Goal: Task Accomplishment & Management: Complete application form

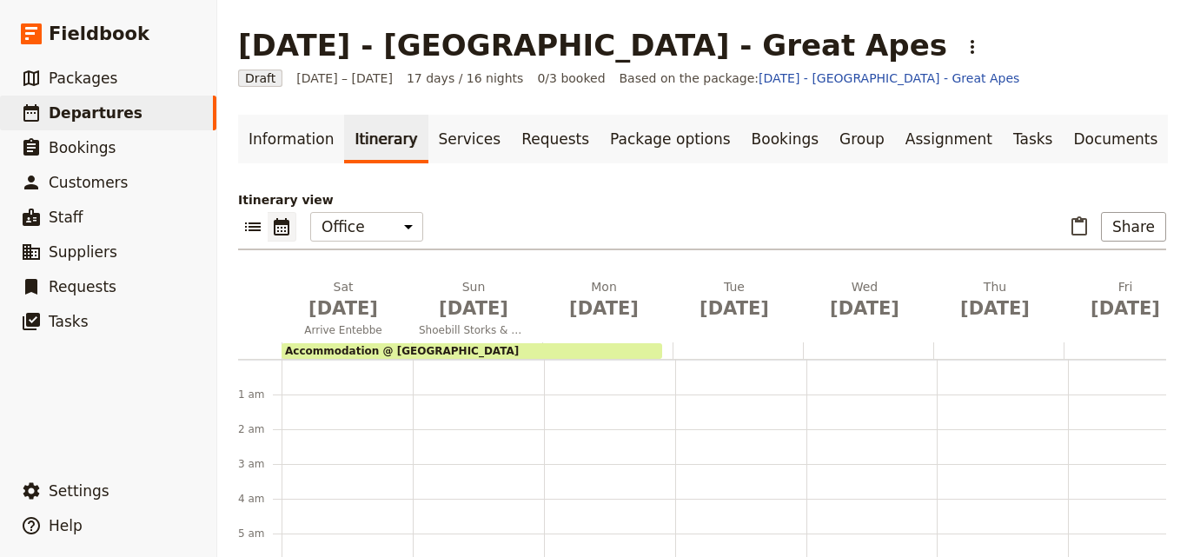
scroll to position [226, 0]
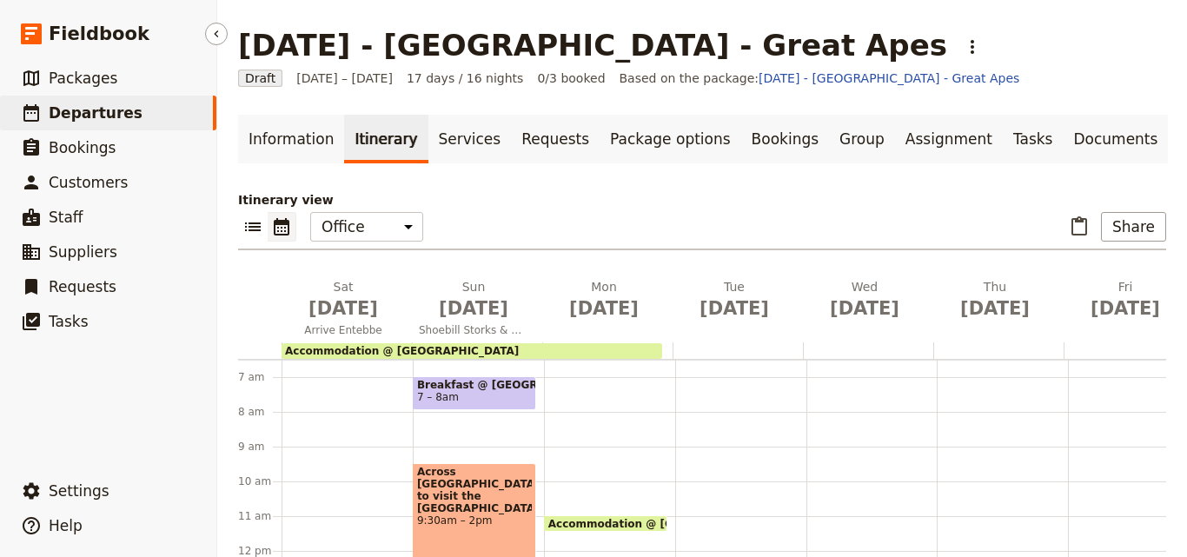
click at [167, 110] on link "​ Departures" at bounding box center [108, 113] width 216 height 35
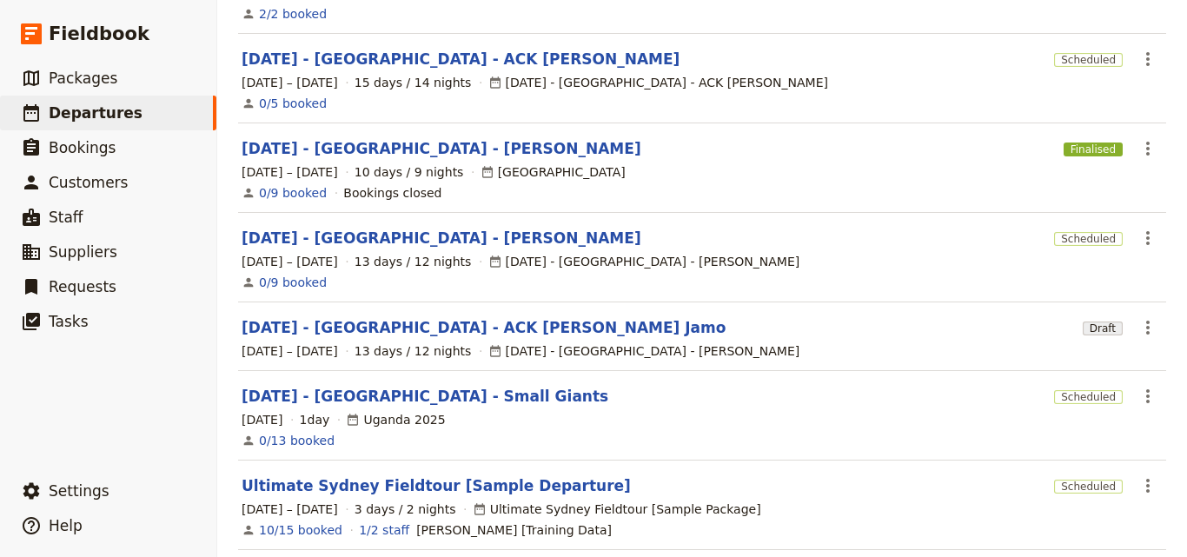
scroll to position [348, 0]
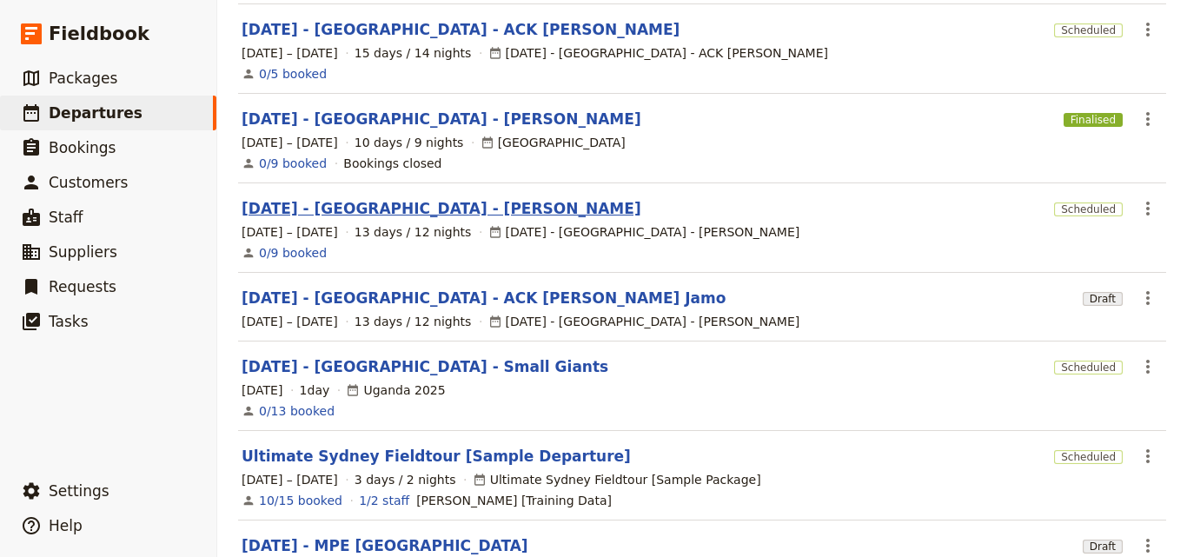
click at [410, 200] on link "[DATE] - [GEOGRAPHIC_DATA] - [PERSON_NAME]" at bounding box center [442, 208] width 400 height 21
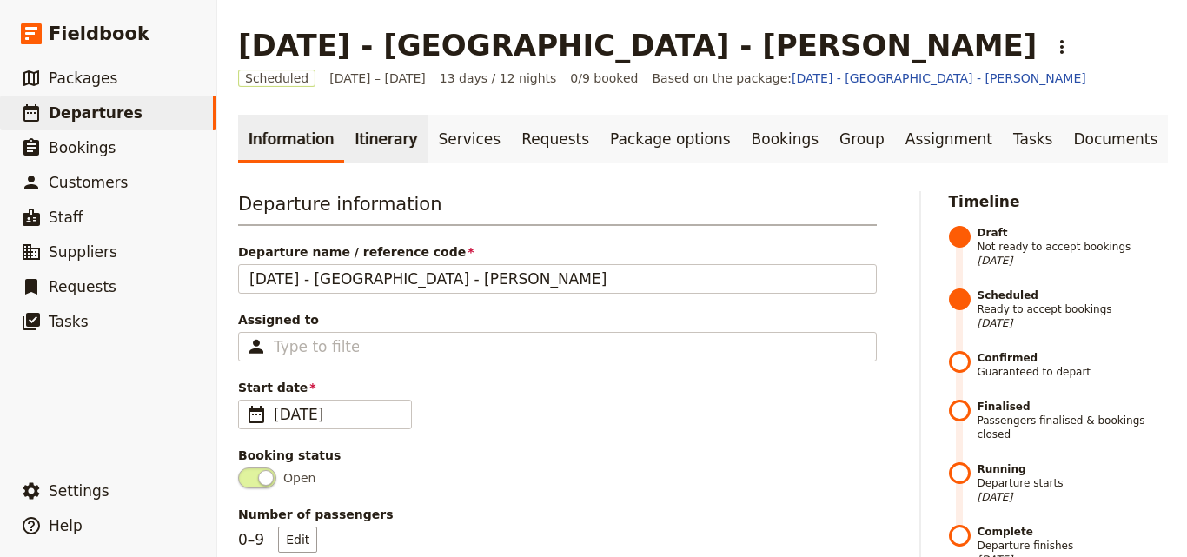
click at [395, 153] on link "Itinerary" at bounding box center [385, 139] width 83 height 49
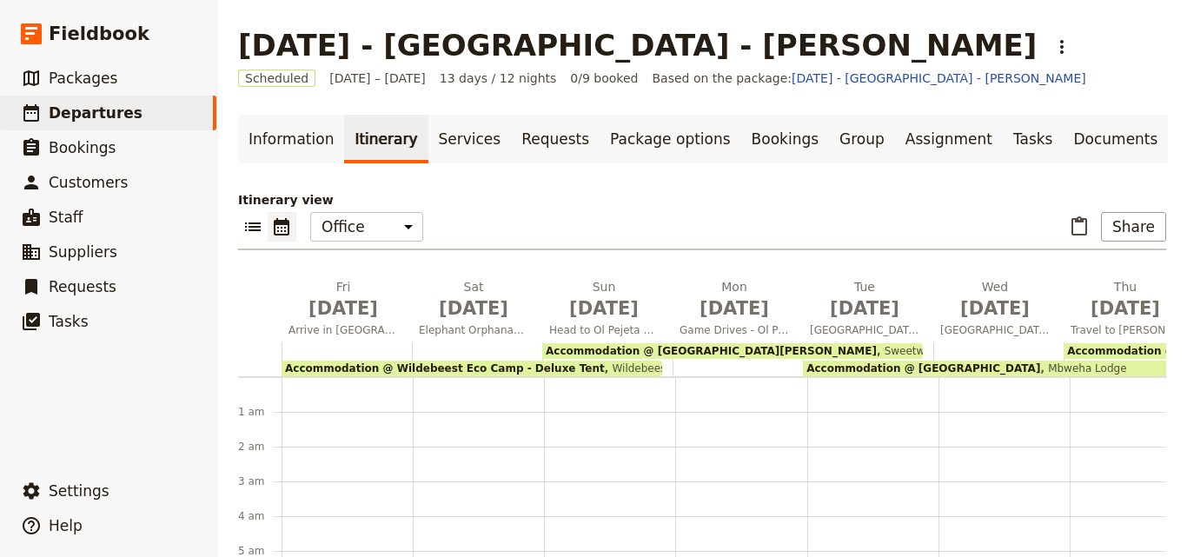
scroll to position [191, 0]
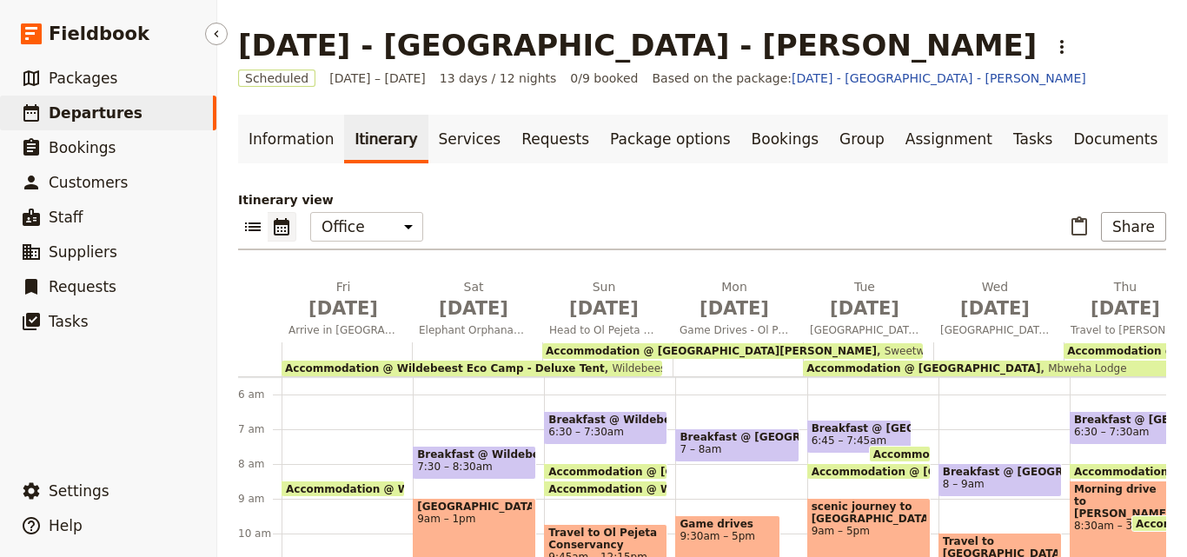
click at [57, 103] on span "Departures" at bounding box center [96, 113] width 94 height 21
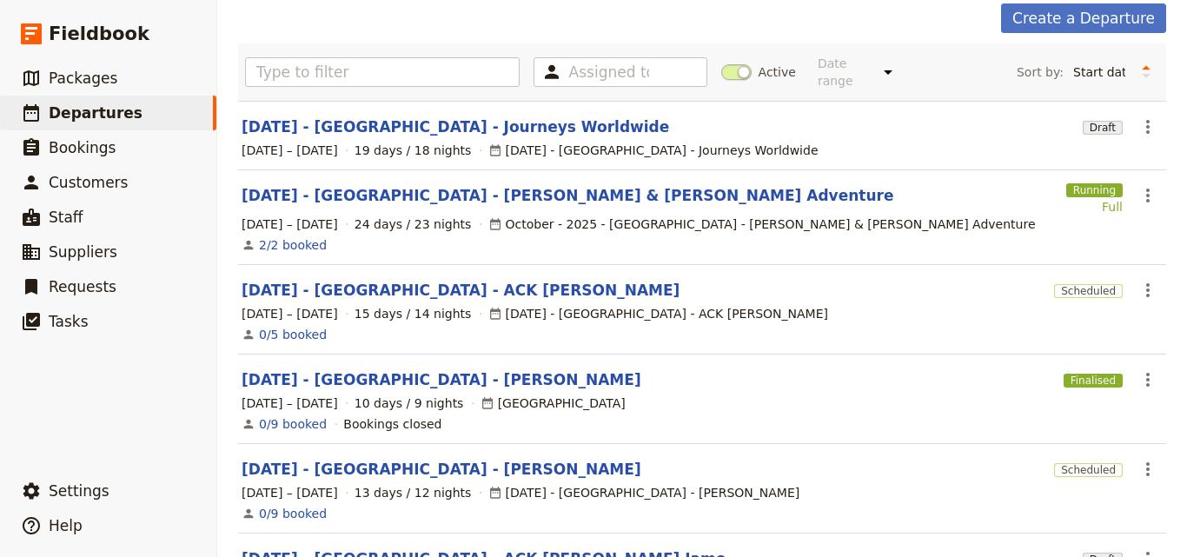
scroll to position [174, 0]
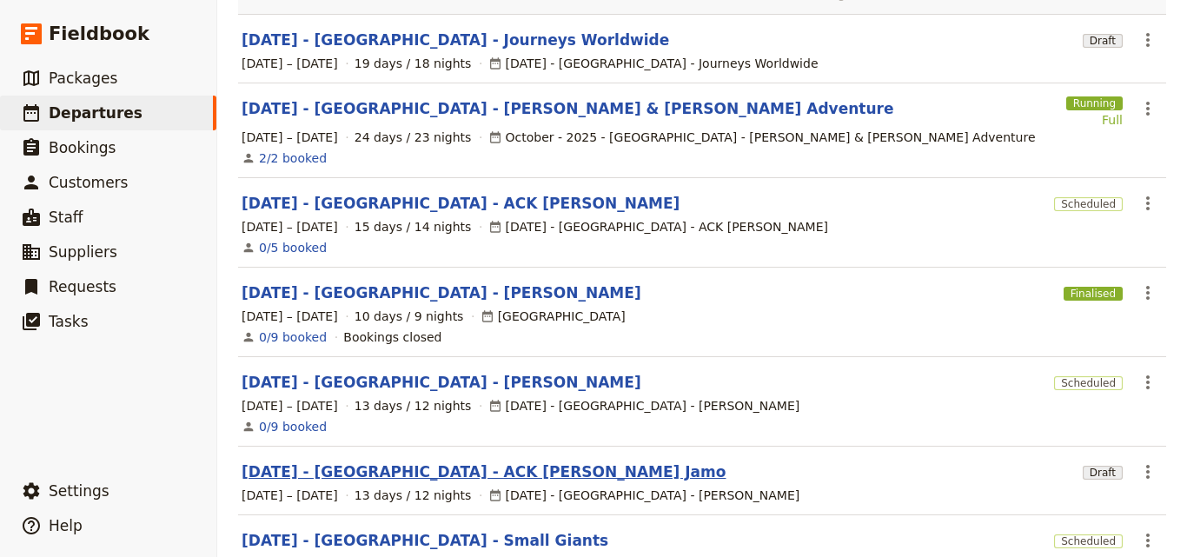
click at [384, 461] on link "[DATE] - [GEOGRAPHIC_DATA] - ACK [PERSON_NAME] Jamo" at bounding box center [484, 471] width 484 height 21
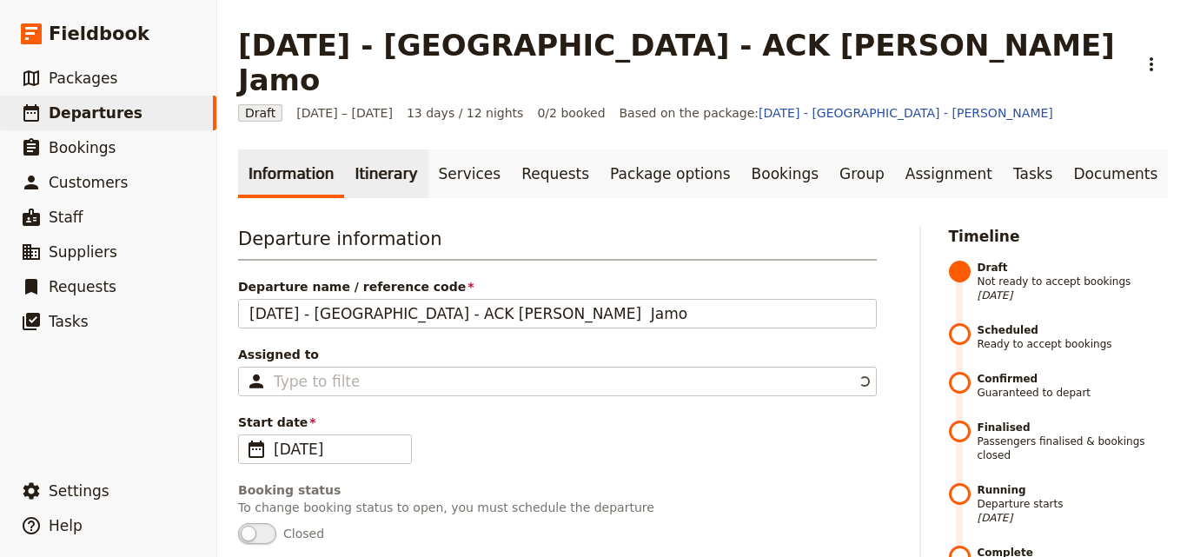
click at [344, 149] on link "Itinerary" at bounding box center [385, 173] width 83 height 49
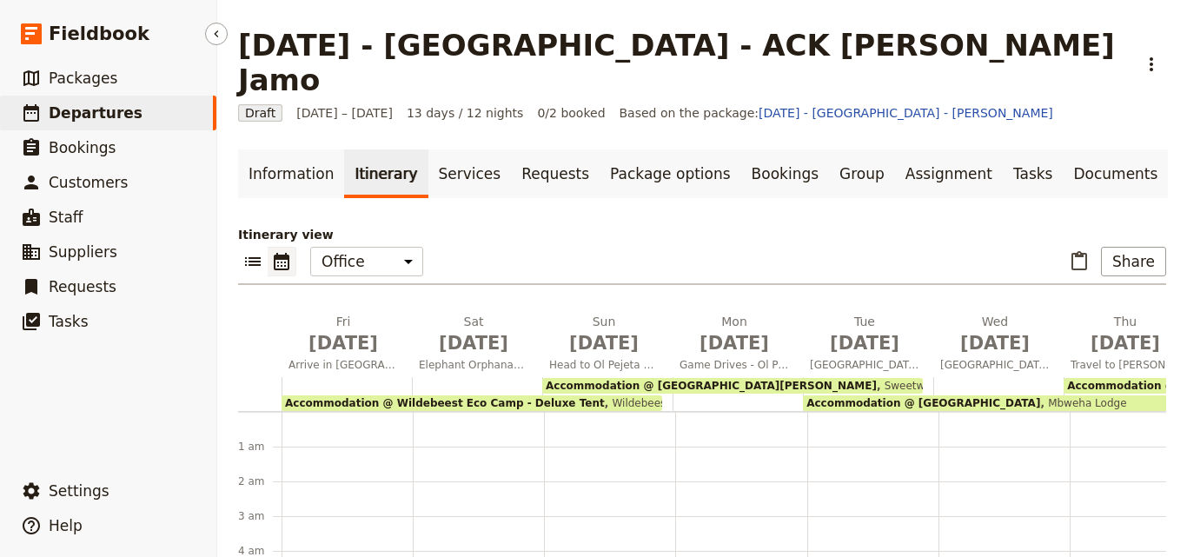
click at [147, 116] on link "​ Departures" at bounding box center [108, 113] width 216 height 35
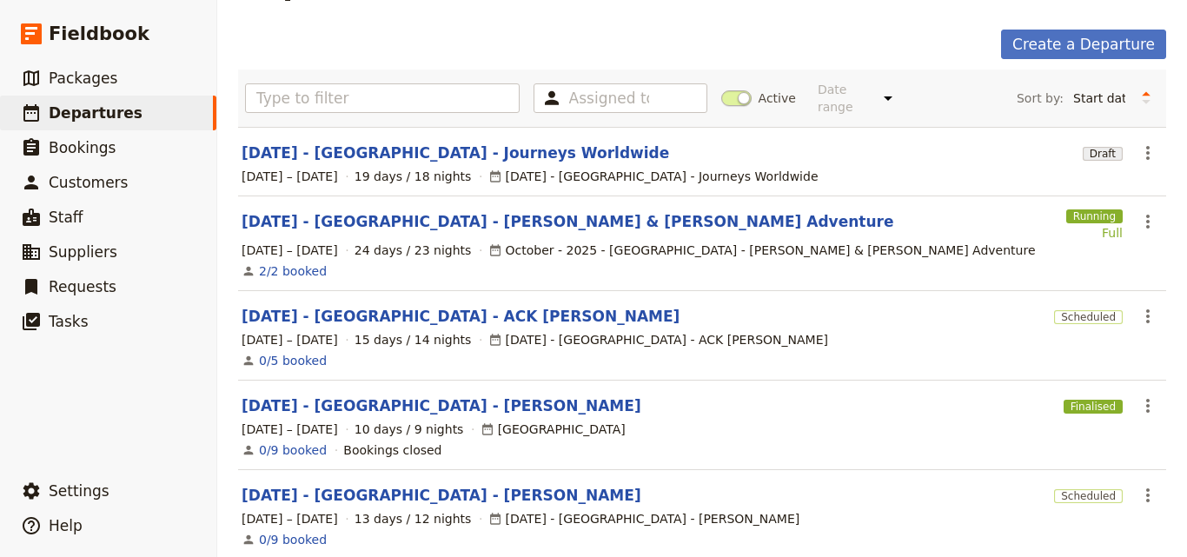
scroll to position [87, 0]
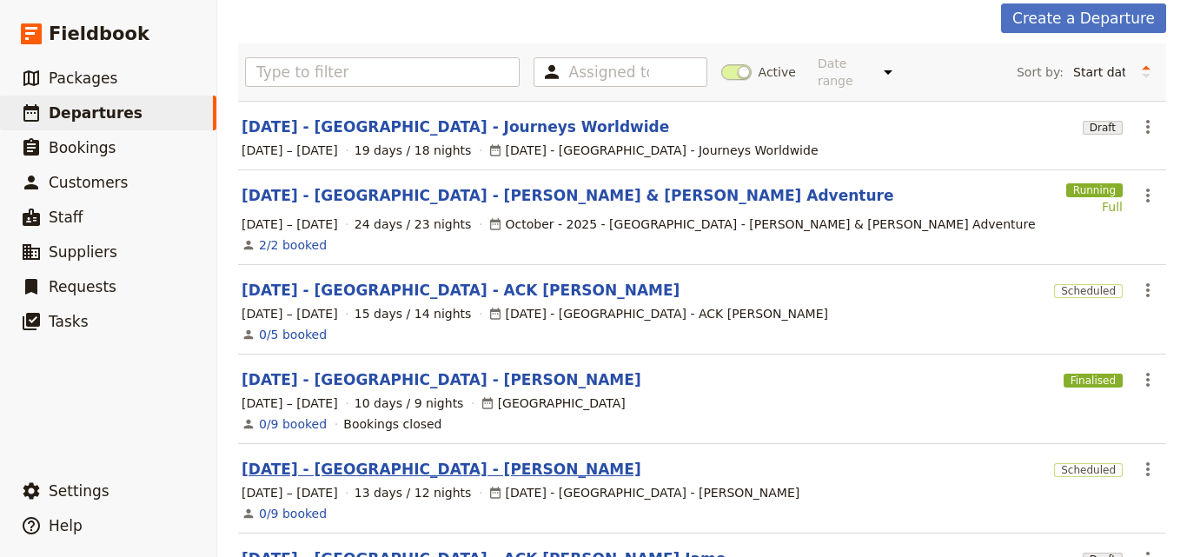
click at [447, 463] on link "[DATE] - [GEOGRAPHIC_DATA] - [PERSON_NAME]" at bounding box center [442, 469] width 400 height 21
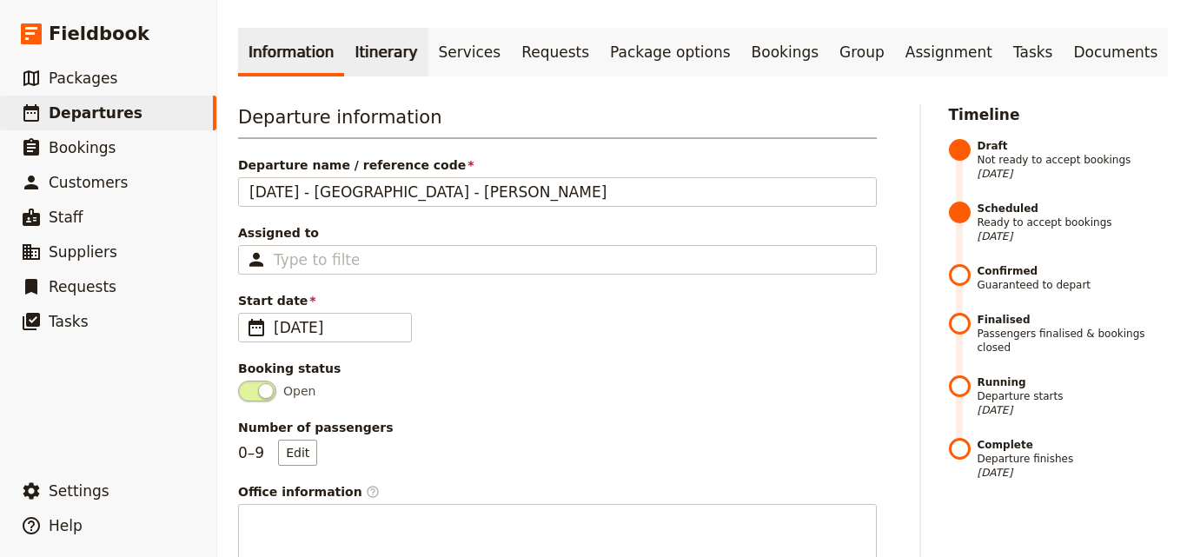
click at [348, 48] on link "Itinerary" at bounding box center [385, 52] width 83 height 49
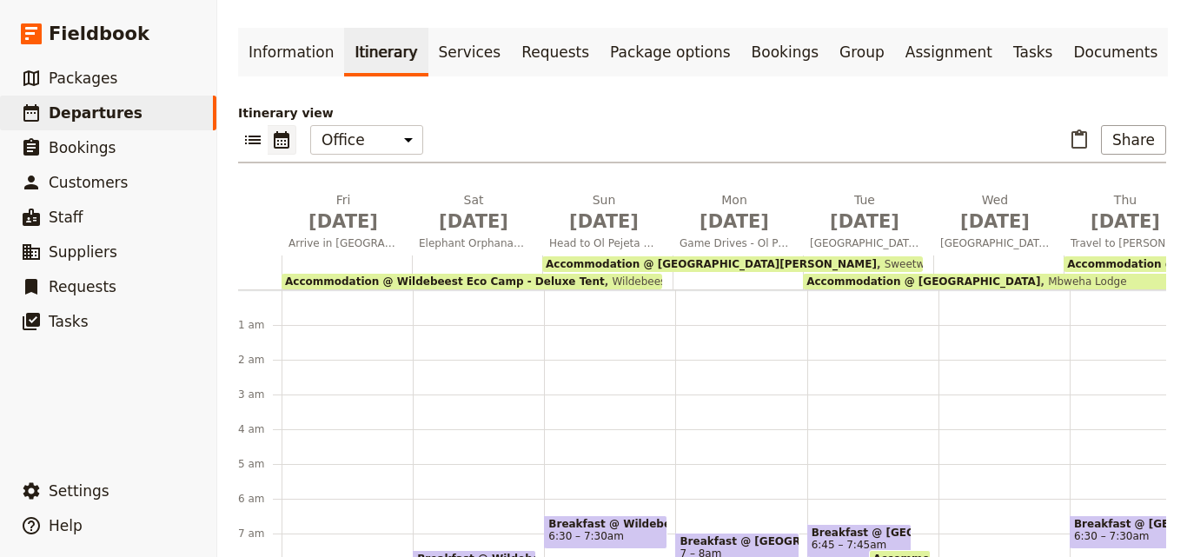
scroll to position [191, 0]
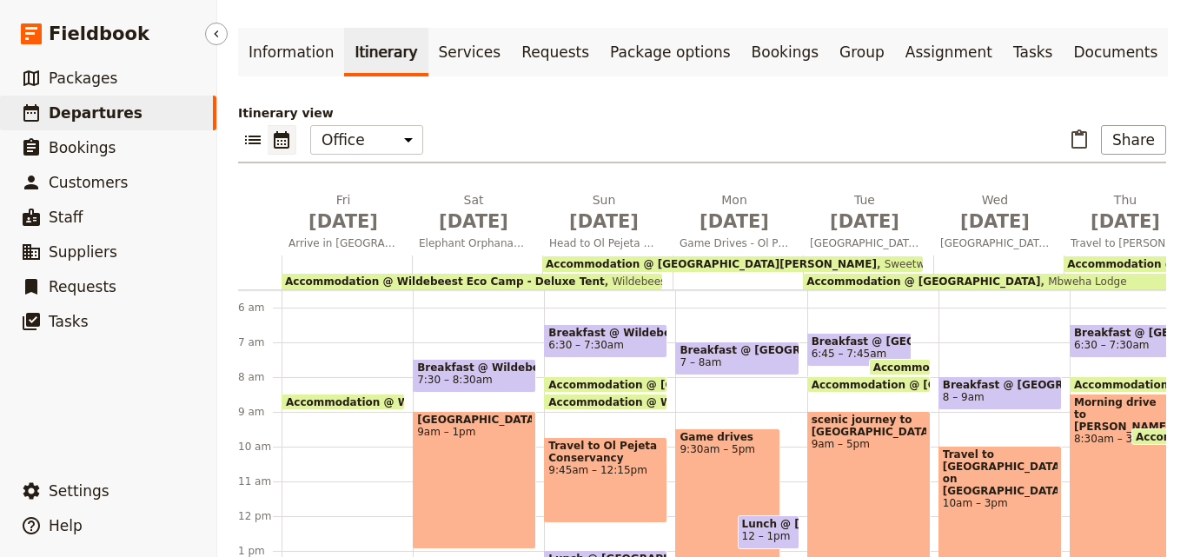
click at [95, 104] on span "Departures" at bounding box center [96, 112] width 94 height 17
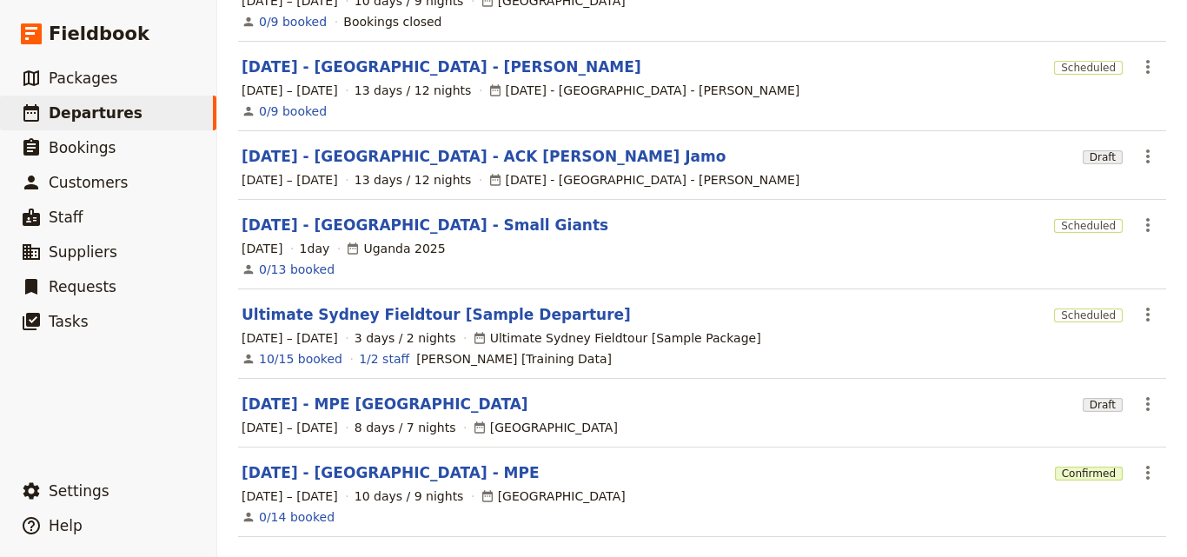
scroll to position [540, 0]
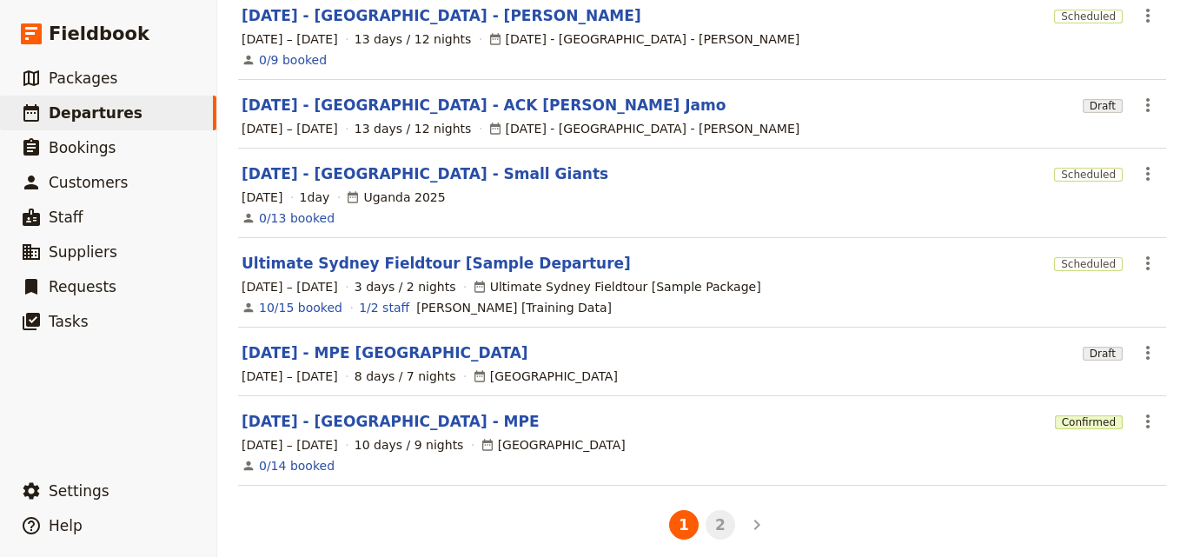
click at [718, 524] on button "2" at bounding box center [720, 525] width 30 height 30
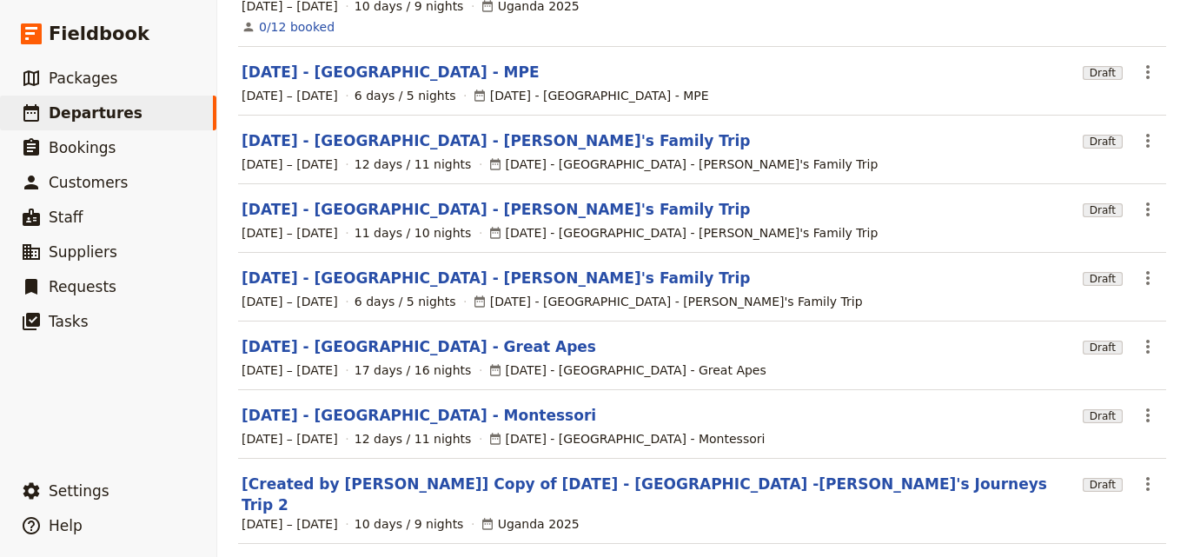
scroll to position [261, 0]
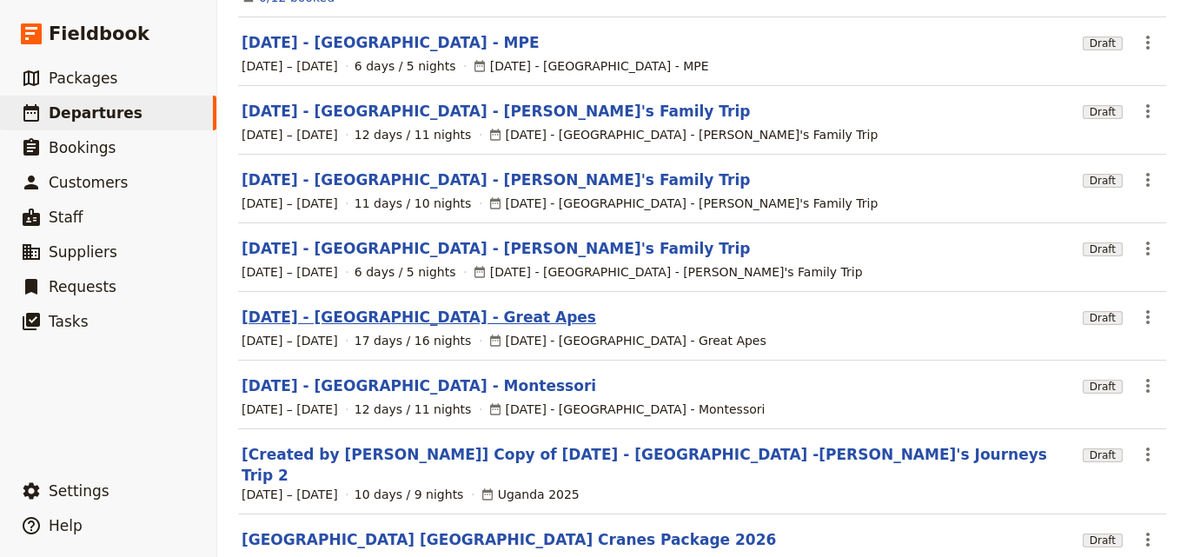
click at [411, 307] on link "[DATE] - [GEOGRAPHIC_DATA] - Great Apes" at bounding box center [419, 317] width 354 height 21
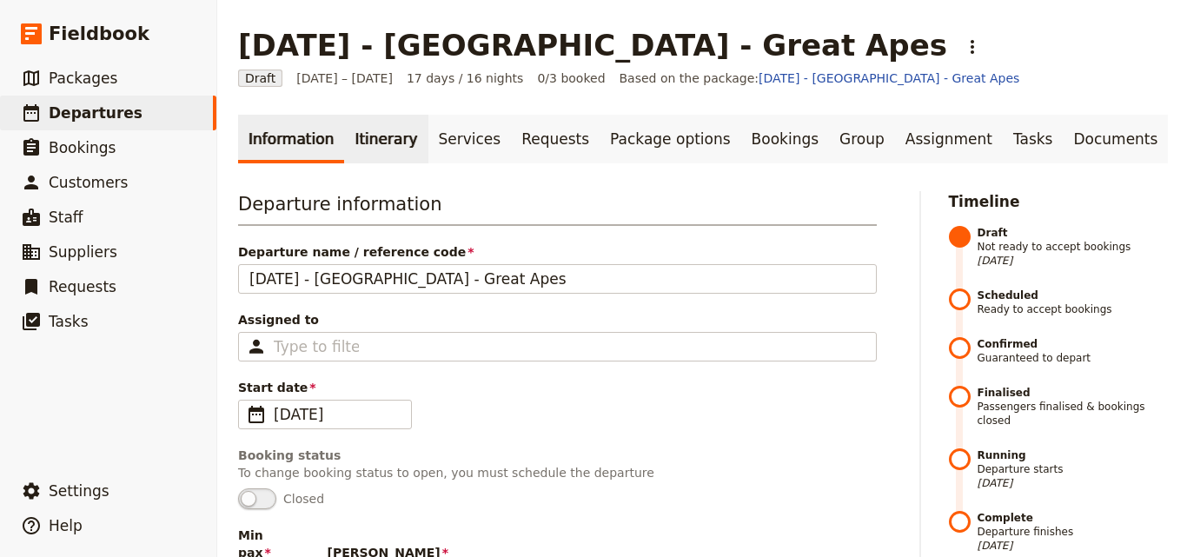
click at [380, 142] on link "Itinerary" at bounding box center [385, 139] width 83 height 49
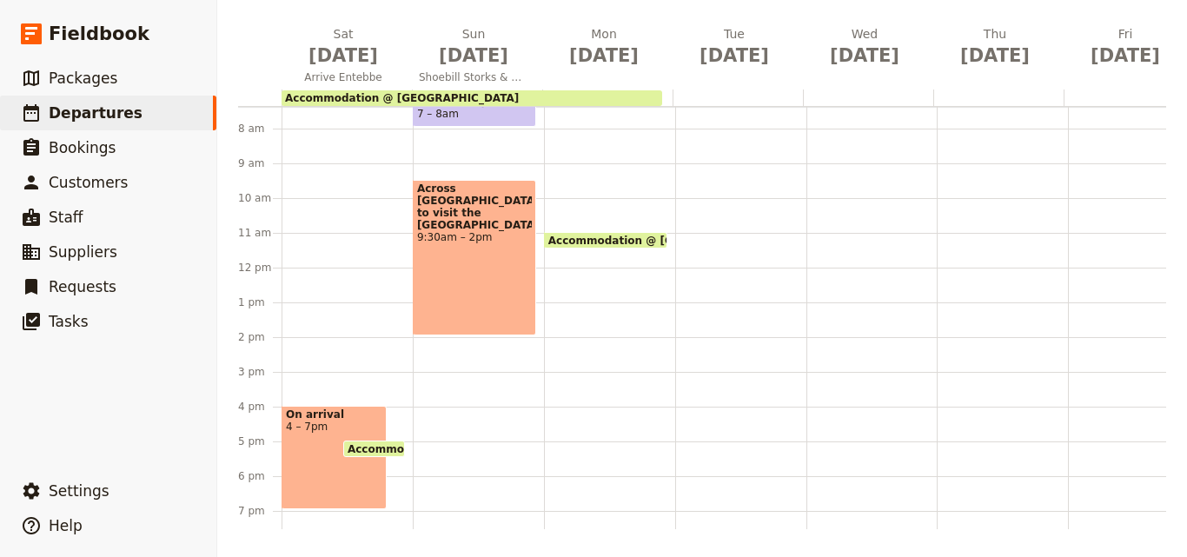
scroll to position [226, 0]
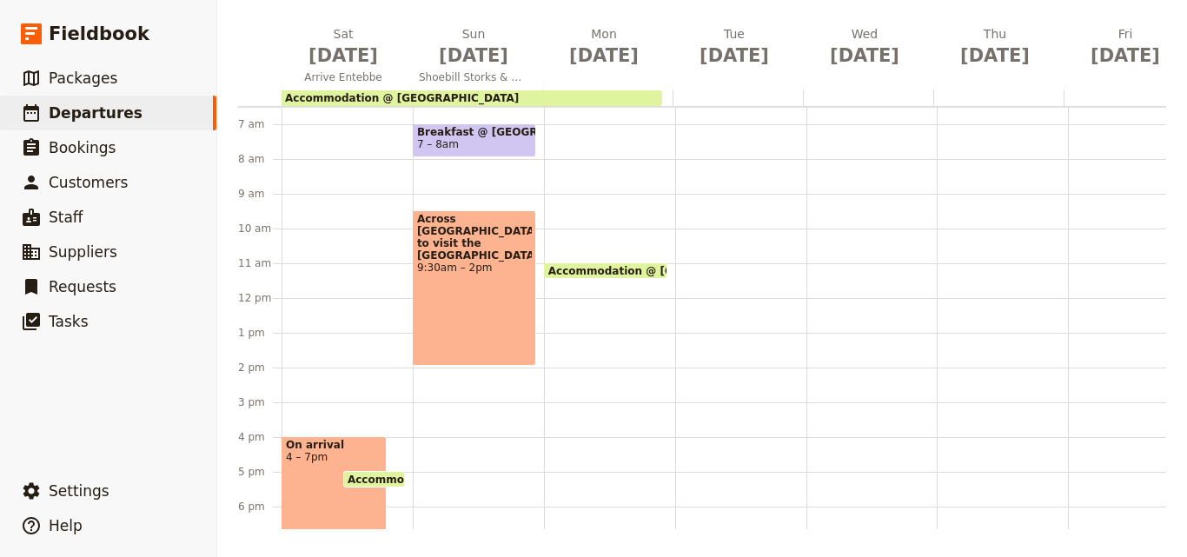
click at [467, 437] on div "Breakfast @ [GEOGRAPHIC_DATA] 7 – 8am Across [GEOGRAPHIC_DATA] to visit the [GE…" at bounding box center [478, 298] width 131 height 834
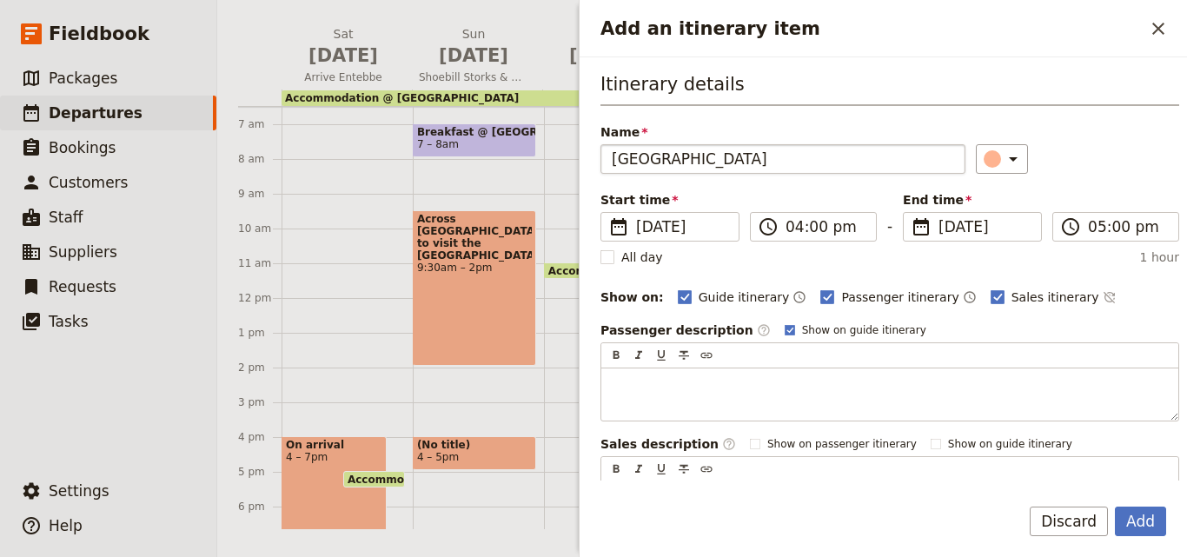
click at [615, 161] on input "[GEOGRAPHIC_DATA]" at bounding box center [782, 159] width 365 height 30
type input "[GEOGRAPHIC_DATA]"
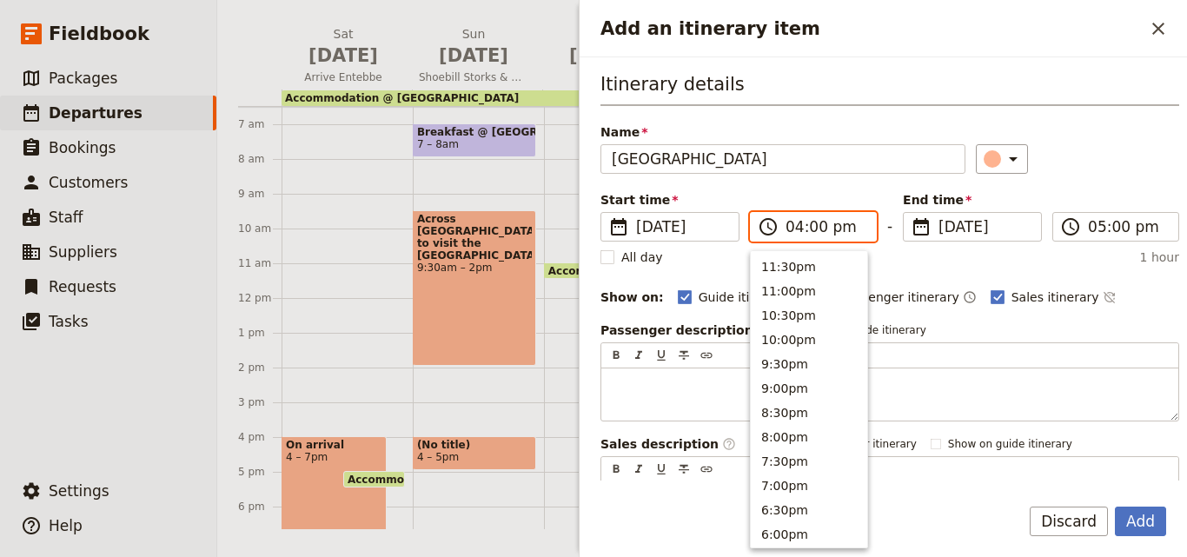
scroll to position [368, 0]
click at [794, 228] on input "04:00 pm" at bounding box center [825, 226] width 80 height 21
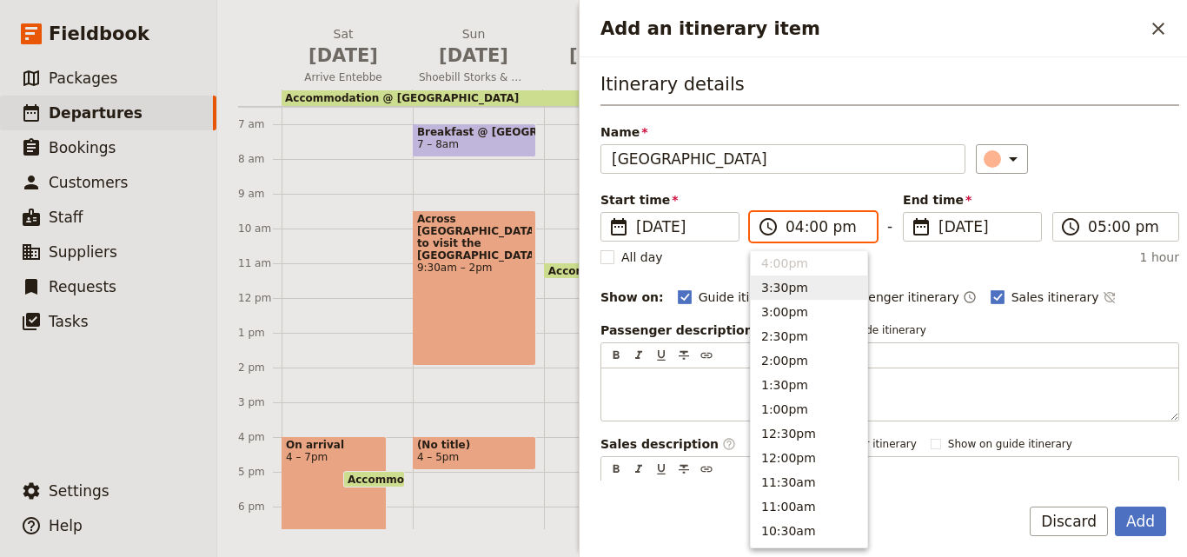
click at [762, 294] on button "3:30pm" at bounding box center [809, 287] width 116 height 24
type input "03:30 pm"
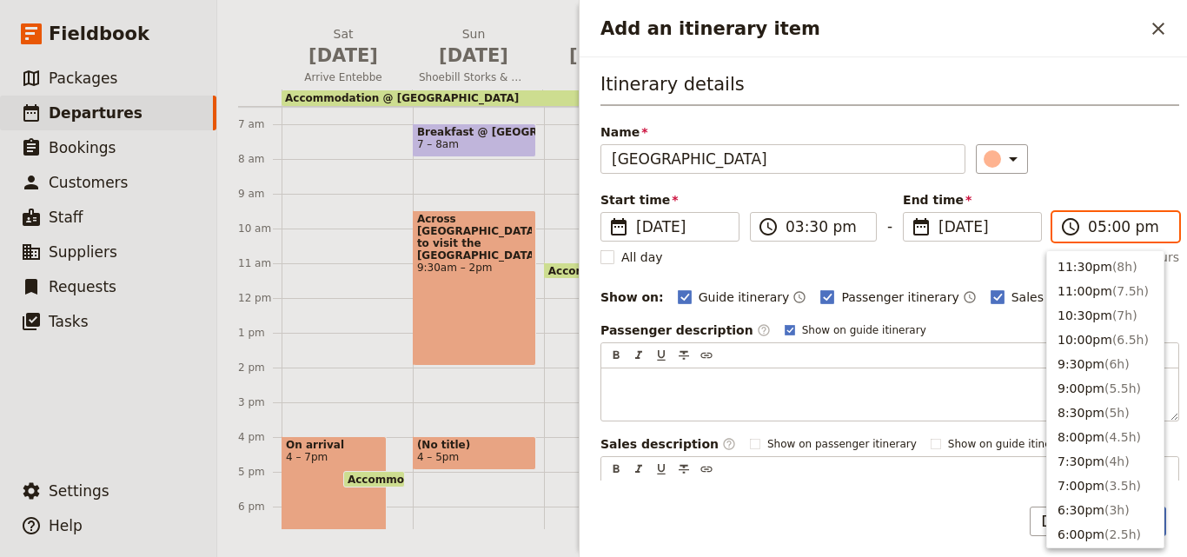
click at [1089, 228] on input "05:00 pm" at bounding box center [1128, 226] width 80 height 21
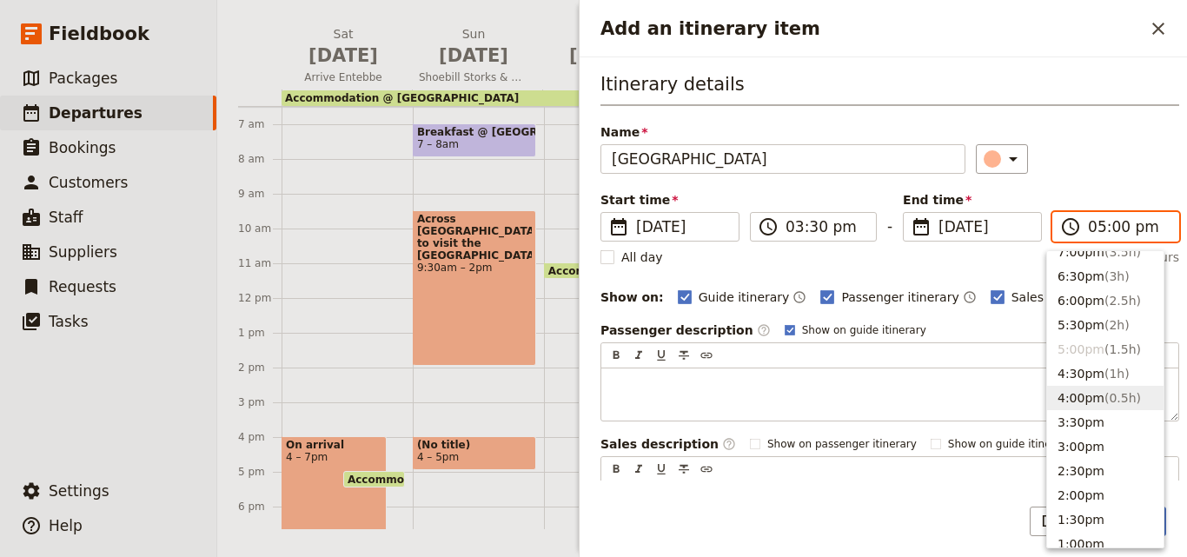
scroll to position [233, 0]
click at [1082, 310] on button "6:00pm ( 2.5h )" at bounding box center [1105, 301] width 116 height 24
type input "06:00 pm"
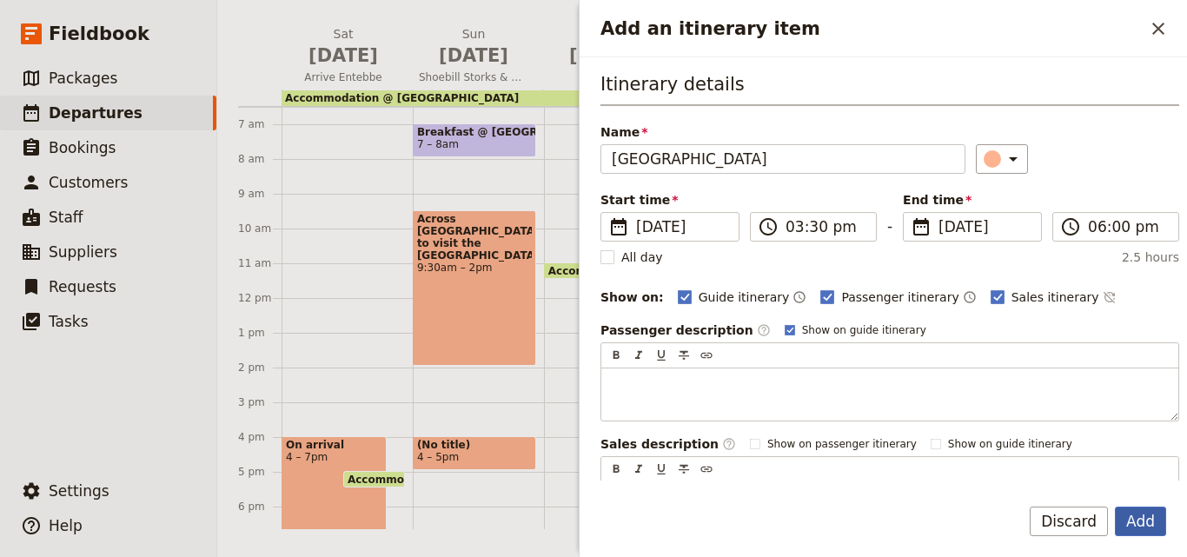
click at [1131, 514] on button "Add" at bounding box center [1140, 521] width 51 height 30
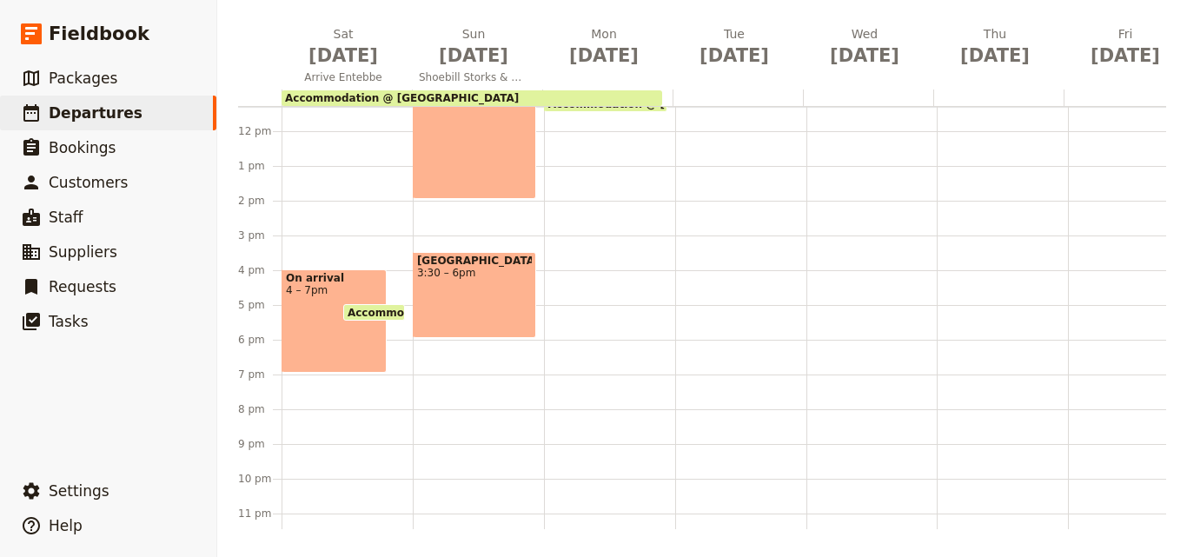
scroll to position [400, 0]
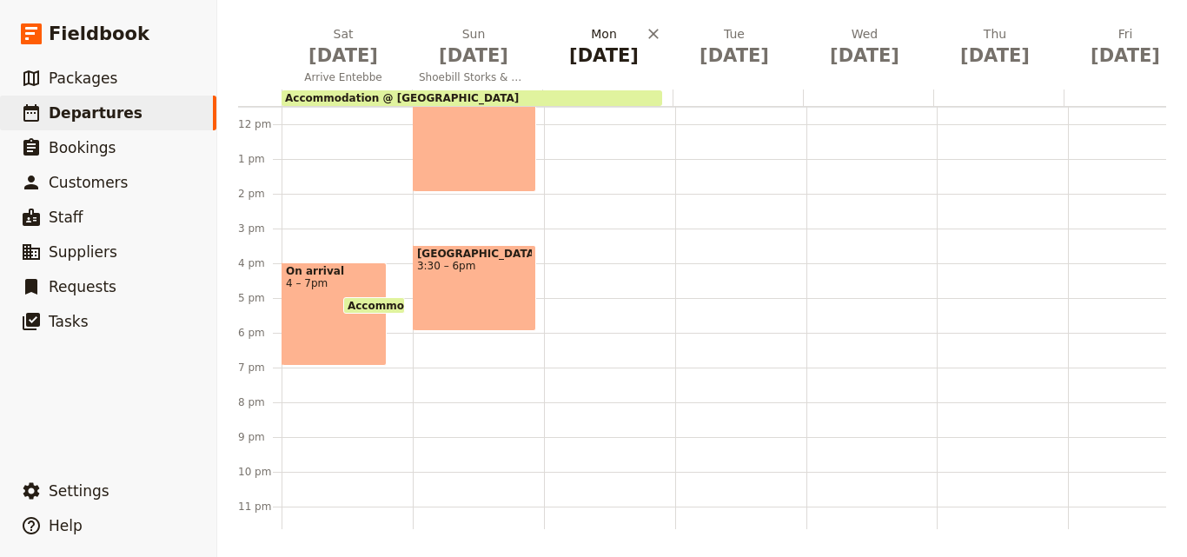
click at [598, 46] on span "[DATE]" at bounding box center [603, 56] width 109 height 26
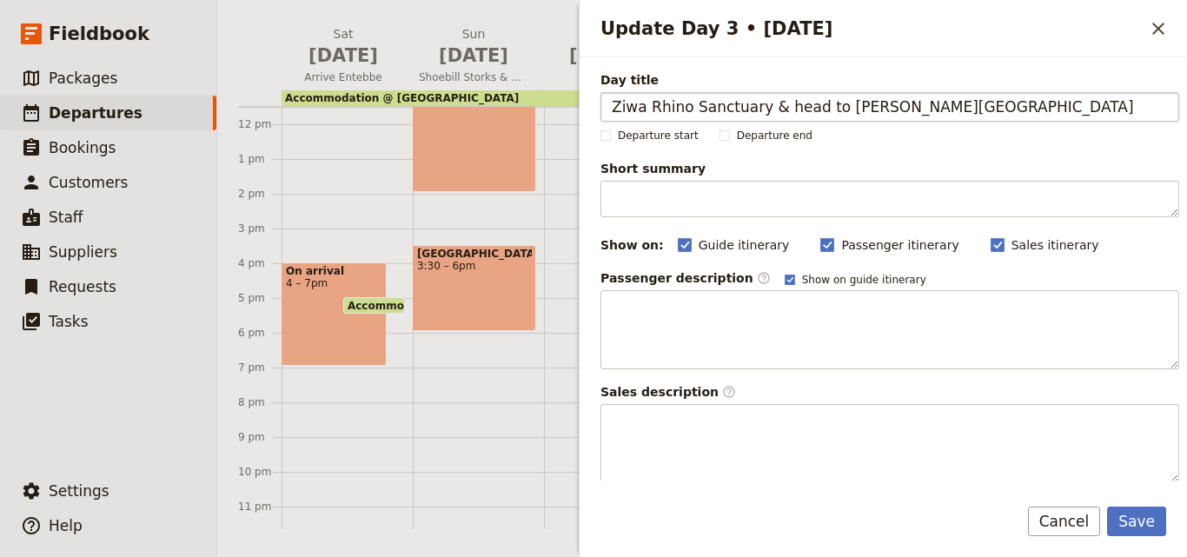
click at [620, 99] on input "Ziwa Rhino Sanctuary & head to [PERSON_NAME][GEOGRAPHIC_DATA]" at bounding box center [889, 107] width 579 height 30
click at [616, 102] on input "Ziwa Rhino Sanctuary & head to [PERSON_NAME][GEOGRAPHIC_DATA]" at bounding box center [889, 107] width 579 height 30
type input "Ziwa Rhino Sanctuary & head to [PERSON_NAME][GEOGRAPHIC_DATA]"
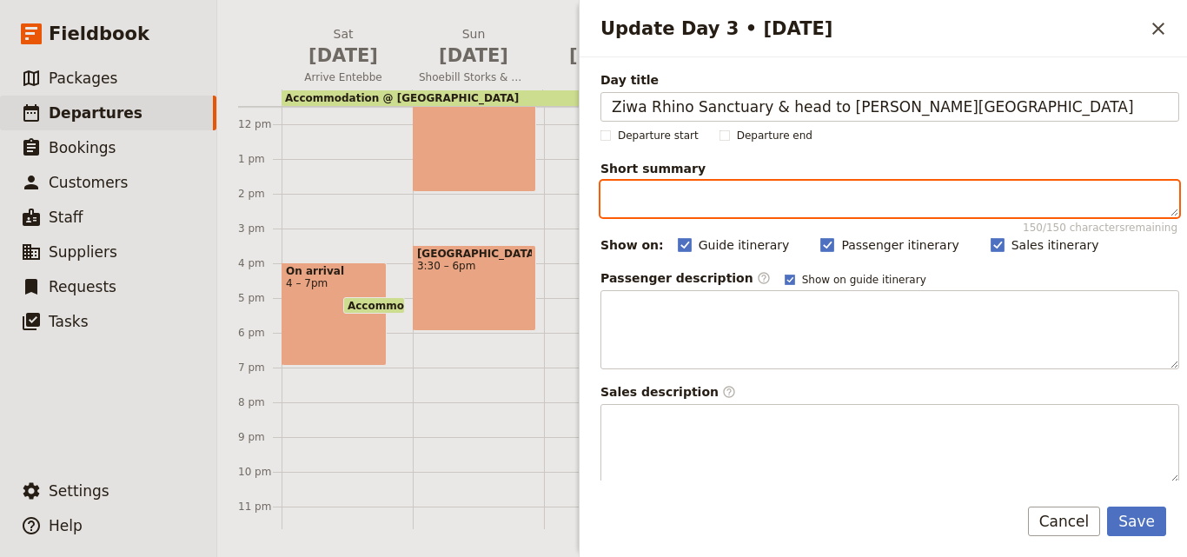
paste textarea "Journey to [PERSON_NAME][GEOGRAPHIC_DATA] via [GEOGRAPHIC_DATA] to see rhinos u…"
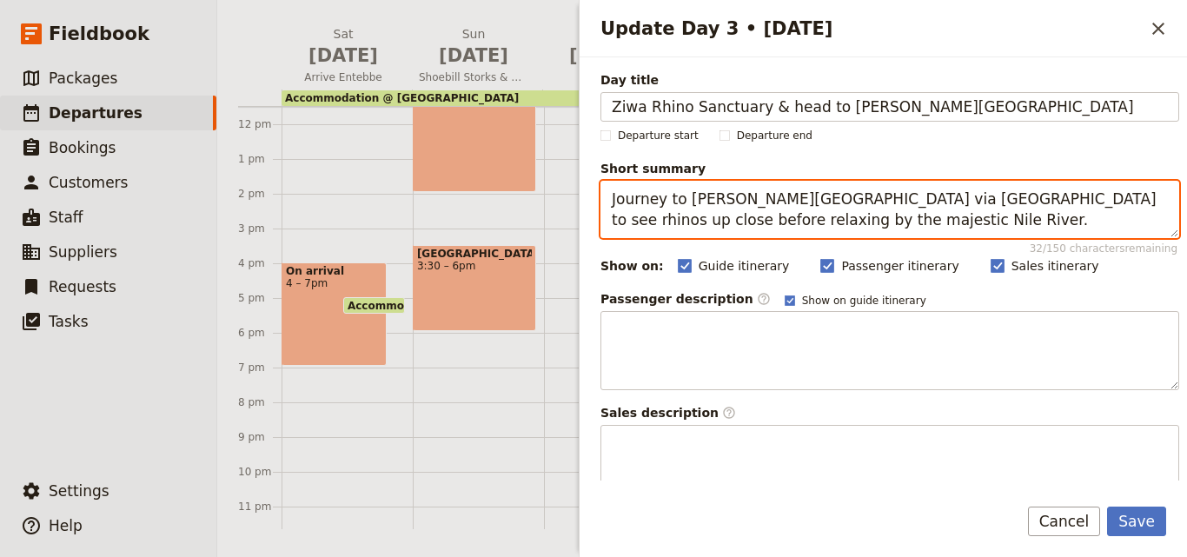
click at [613, 189] on textarea "Journey to [PERSON_NAME][GEOGRAPHIC_DATA] via [GEOGRAPHIC_DATA] to see rhinos u…" at bounding box center [889, 209] width 579 height 57
type textarea "Journey to [PERSON_NAME][GEOGRAPHIC_DATA] via [GEOGRAPHIC_DATA] to see rhinos u…"
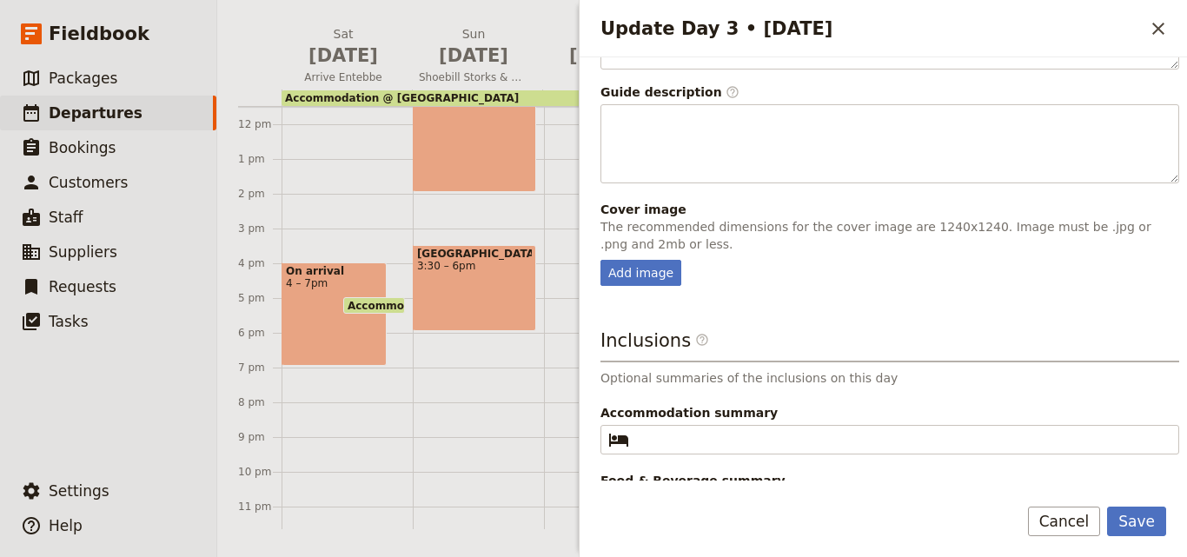
scroll to position [478, 0]
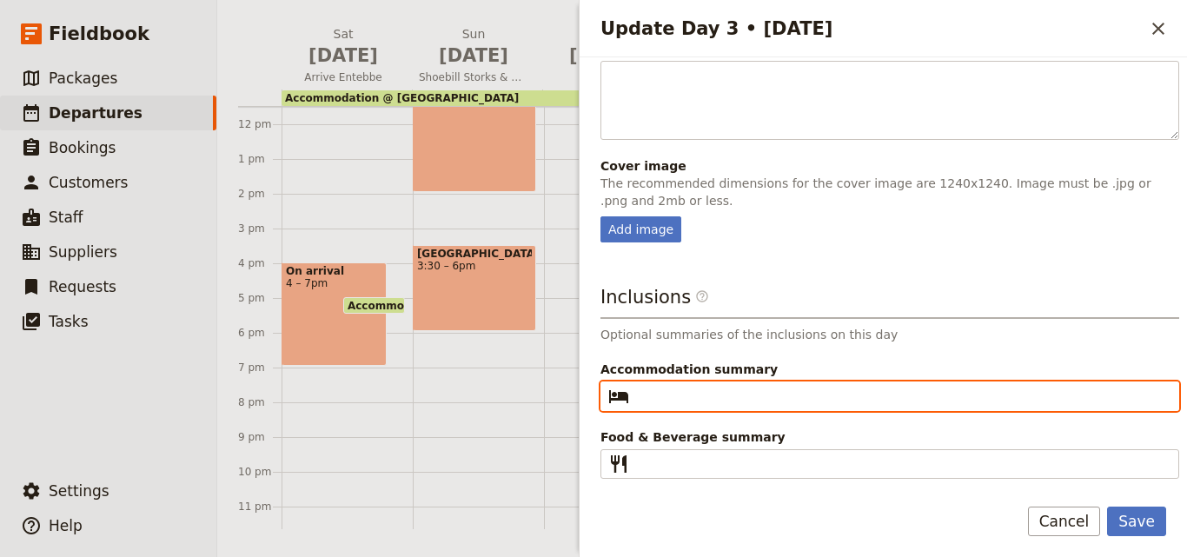
paste input "Fort [PERSON_NAME] - Tent"
type input "Fort [PERSON_NAME] - Tent"
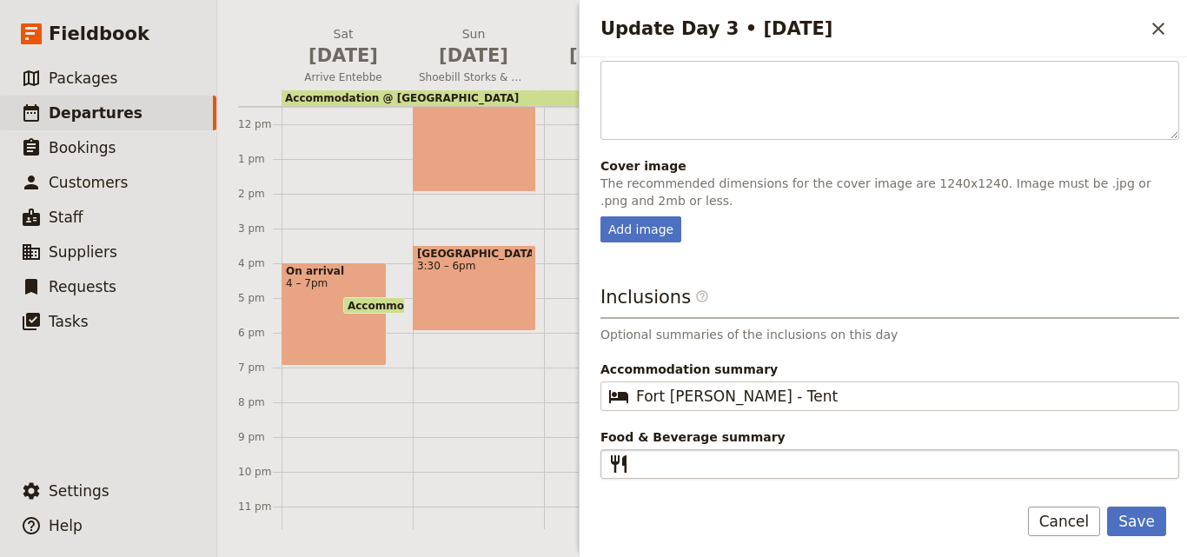
click at [738, 449] on fieldset "​" at bounding box center [889, 464] width 579 height 30
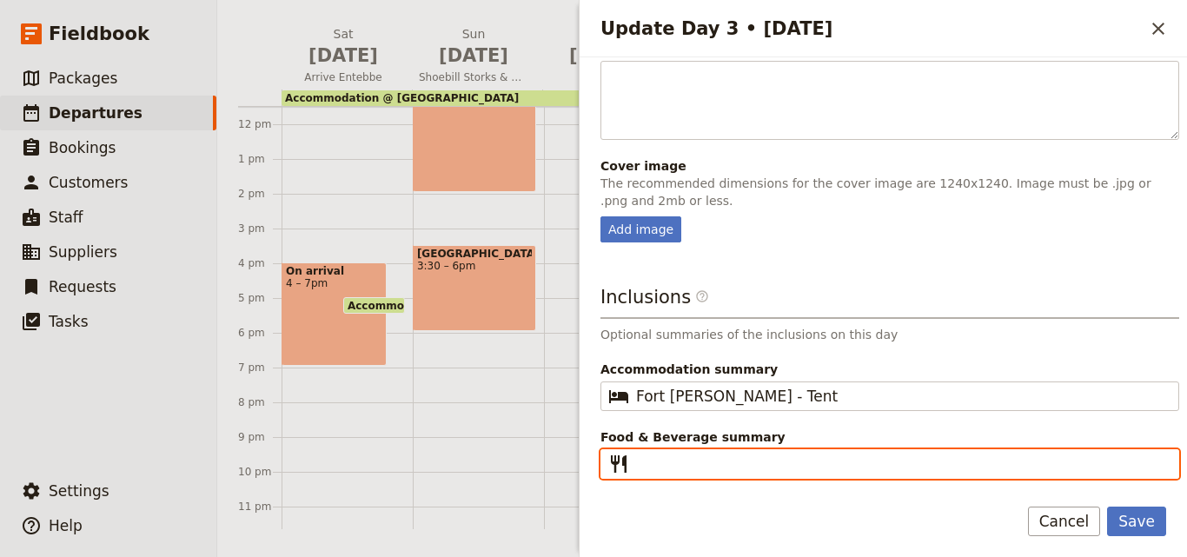
click at [738, 453] on input "Food & Beverage summary ​" at bounding box center [902, 463] width 532 height 21
type input "B L D"
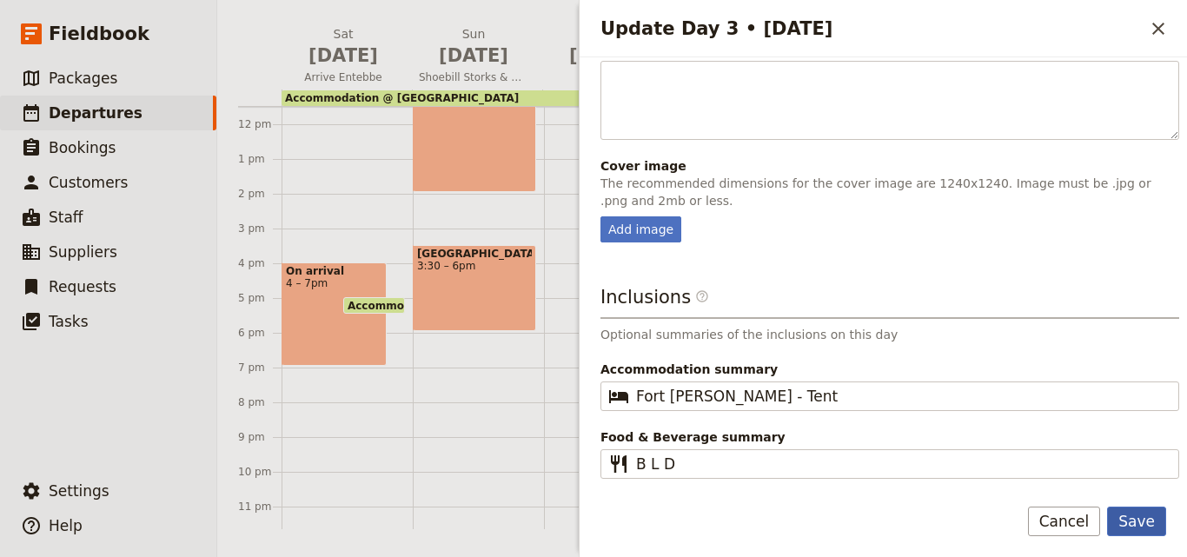
click at [1135, 515] on button "Save" at bounding box center [1136, 521] width 59 height 30
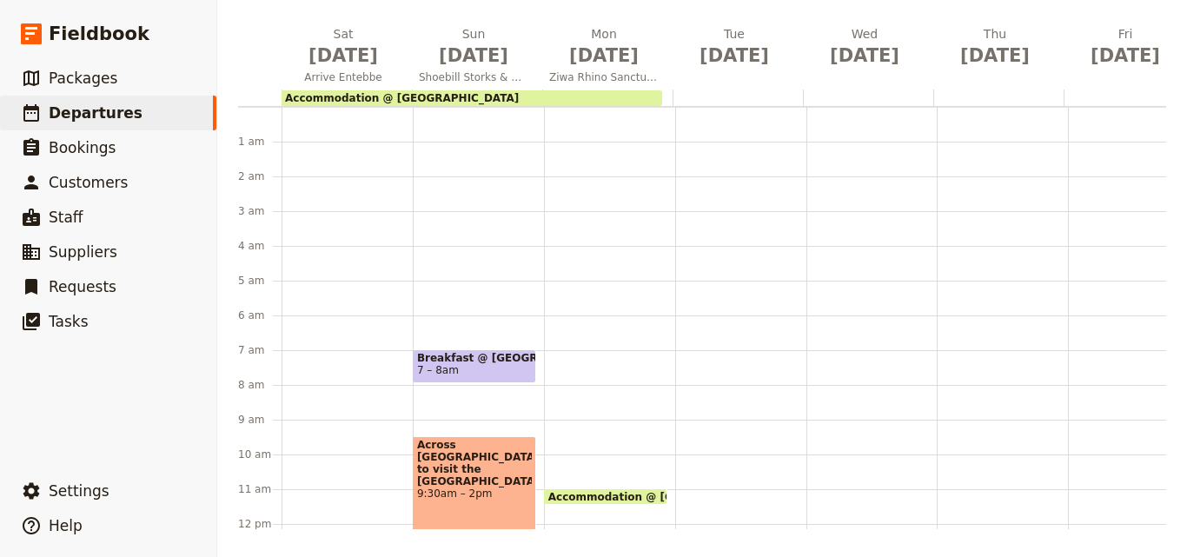
scroll to position [174, 0]
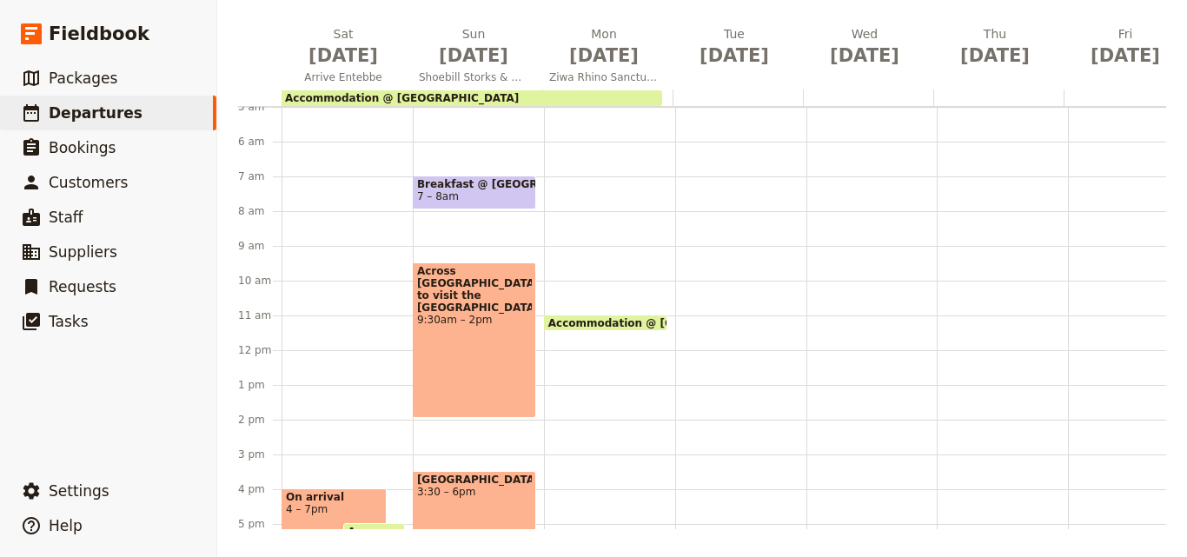
click at [475, 186] on span "Breakfast @ [GEOGRAPHIC_DATA]" at bounding box center [474, 184] width 115 height 12
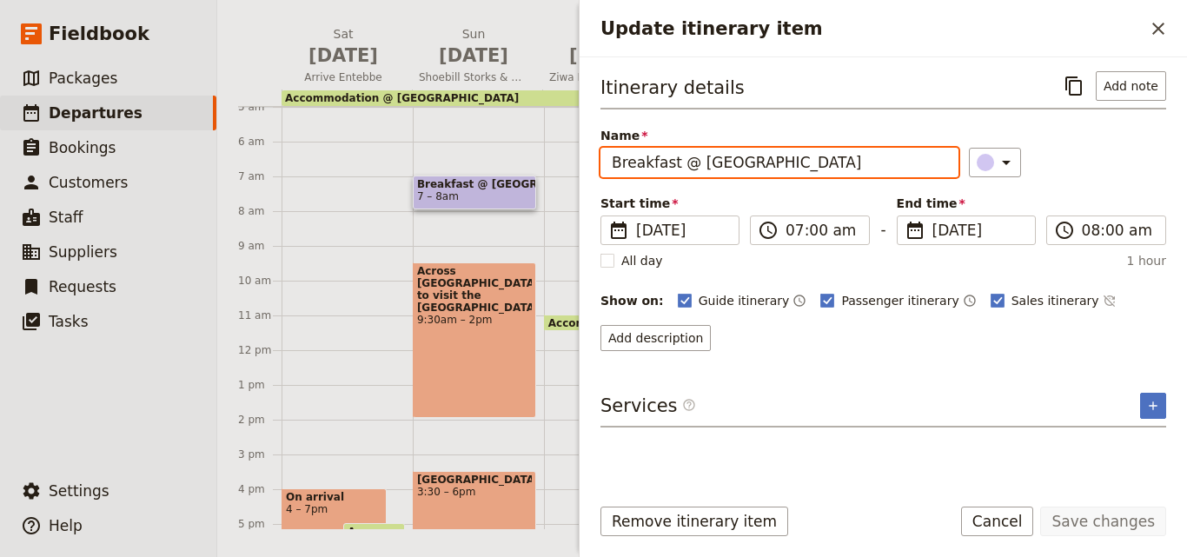
drag, startPoint x: 793, startPoint y: 166, endPoint x: 605, endPoint y: 156, distance: 188.8
click at [605, 156] on input "Breakfast @ [GEOGRAPHIC_DATA]" at bounding box center [779, 163] width 358 height 30
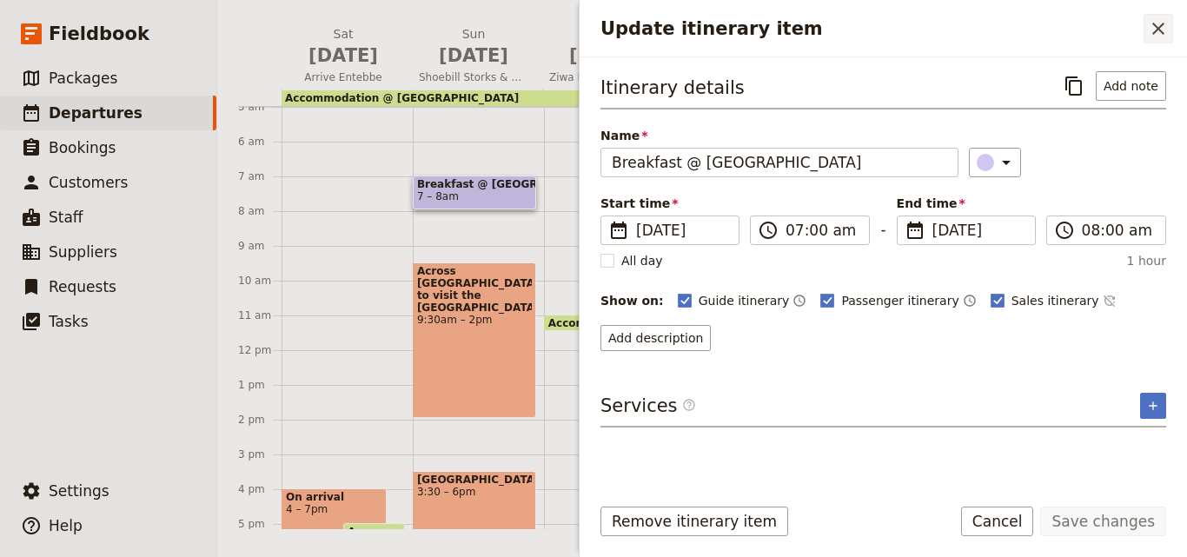
click at [1146, 37] on button "​" at bounding box center [1158, 29] width 30 height 30
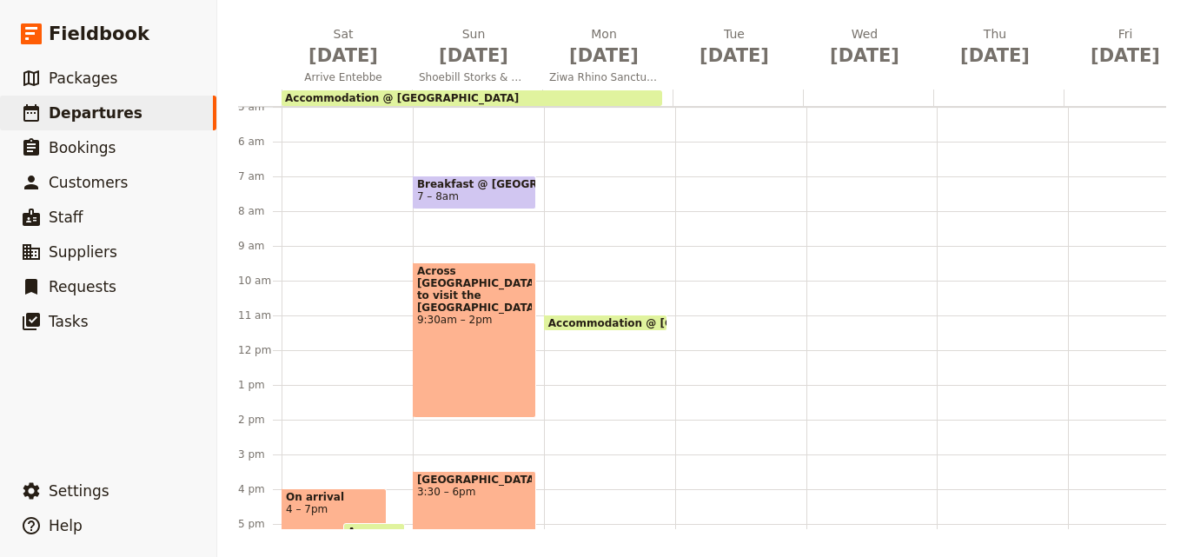
click at [582, 181] on div "Accommodation @ [GEOGRAPHIC_DATA] 5pm – 11am" at bounding box center [609, 350] width 131 height 834
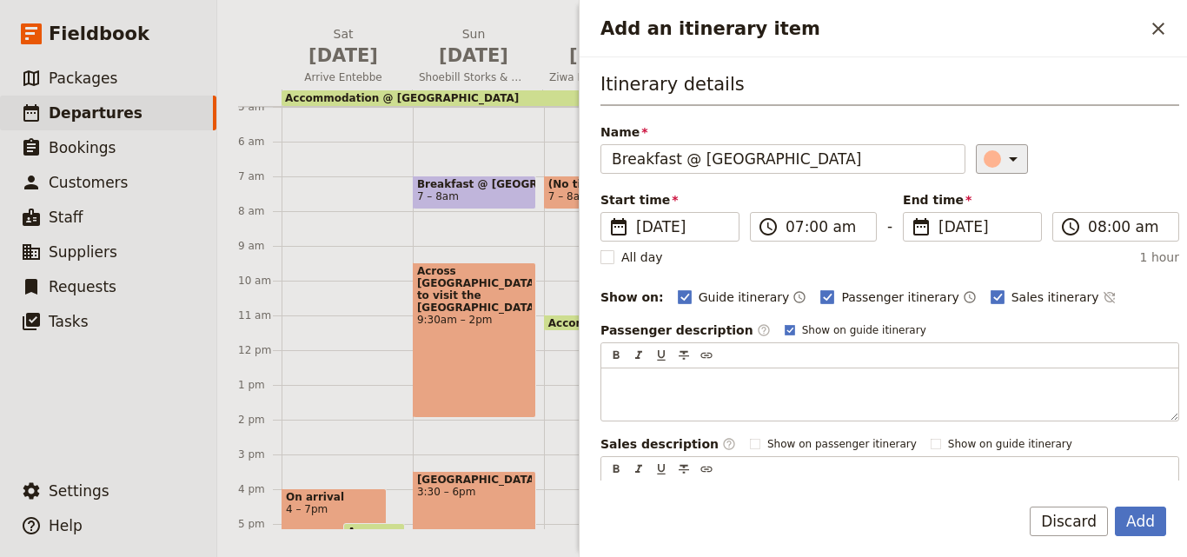
type input "Breakfast @ [GEOGRAPHIC_DATA]"
click at [983, 157] on div "Add an itinerary item" at bounding box center [991, 158] width 17 height 17
click at [1000, 239] on div "button" at bounding box center [995, 236] width 17 height 17
click at [1144, 527] on button "Add" at bounding box center [1140, 521] width 51 height 30
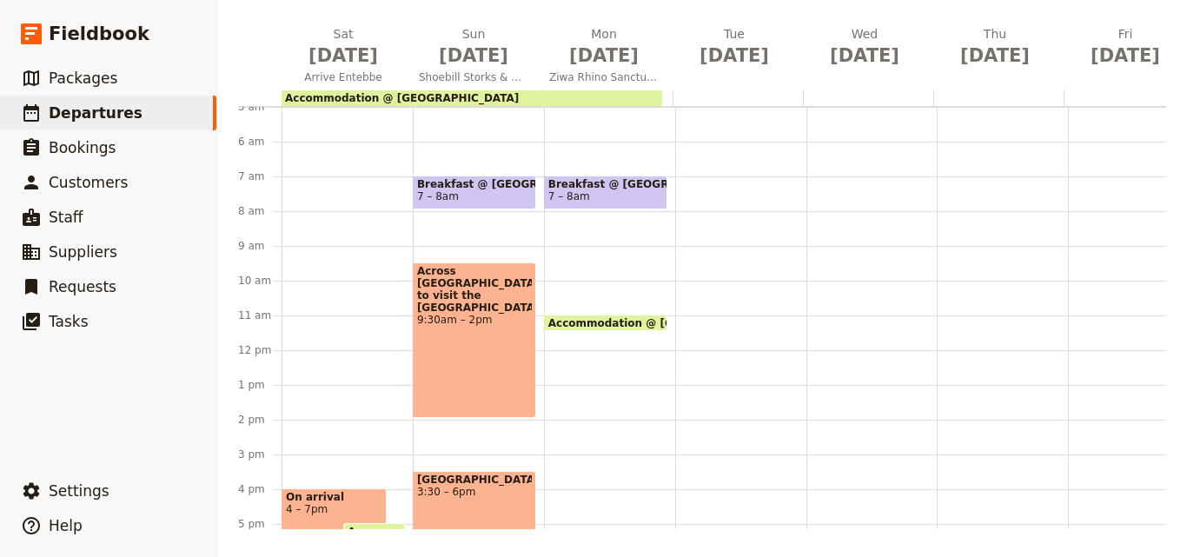
click at [671, 99] on div at bounding box center [607, 97] width 130 height 17
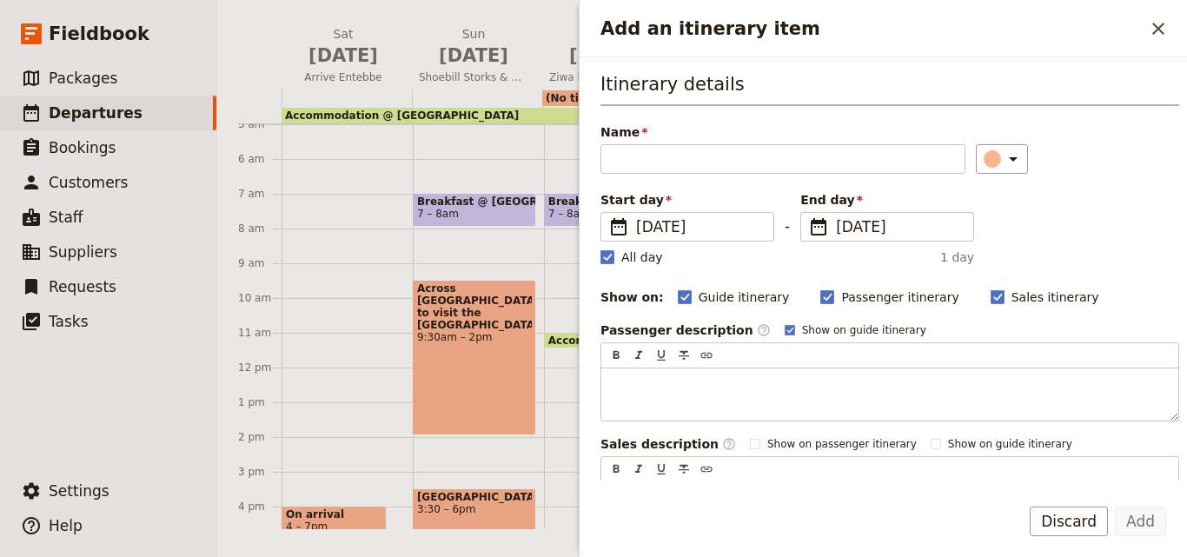
type input "a"
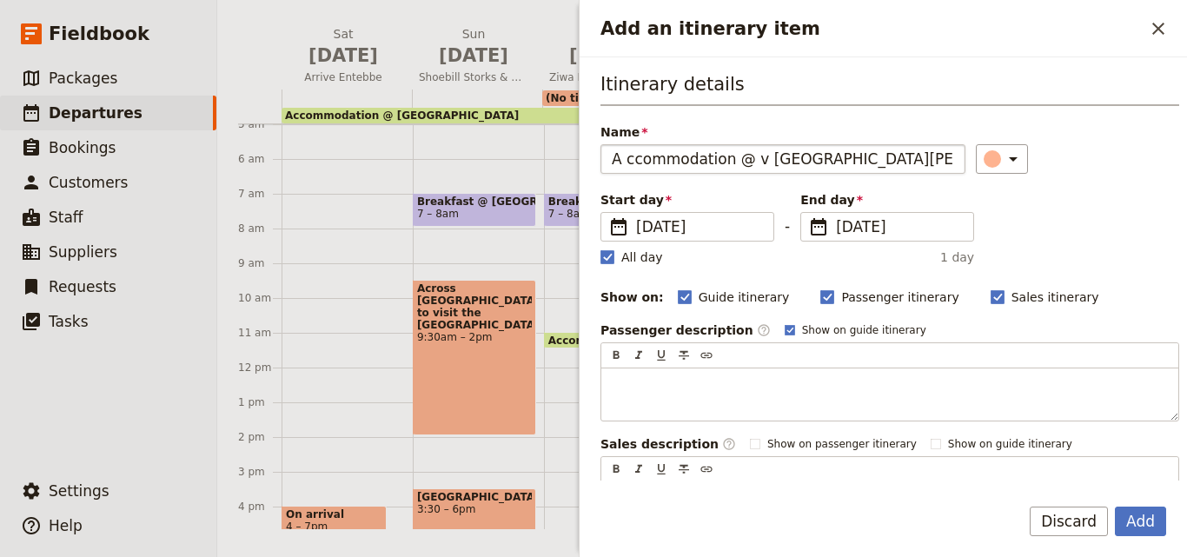
drag, startPoint x: 671, startPoint y: 156, endPoint x: 624, endPoint y: 156, distance: 46.9
click at [624, 156] on input "A ccommodation @ v [GEOGRAPHIC_DATA][PERSON_NAME] - Tent" at bounding box center [782, 159] width 365 height 30
click at [748, 161] on input "Accommodation @ v [GEOGRAPHIC_DATA][PERSON_NAME] - Tent" at bounding box center [782, 159] width 365 height 30
type input "Accommodation @ [GEOGRAPHIC_DATA][PERSON_NAME] - Tent"
click at [1009, 158] on icon "Add an itinerary item" at bounding box center [1013, 159] width 9 height 4
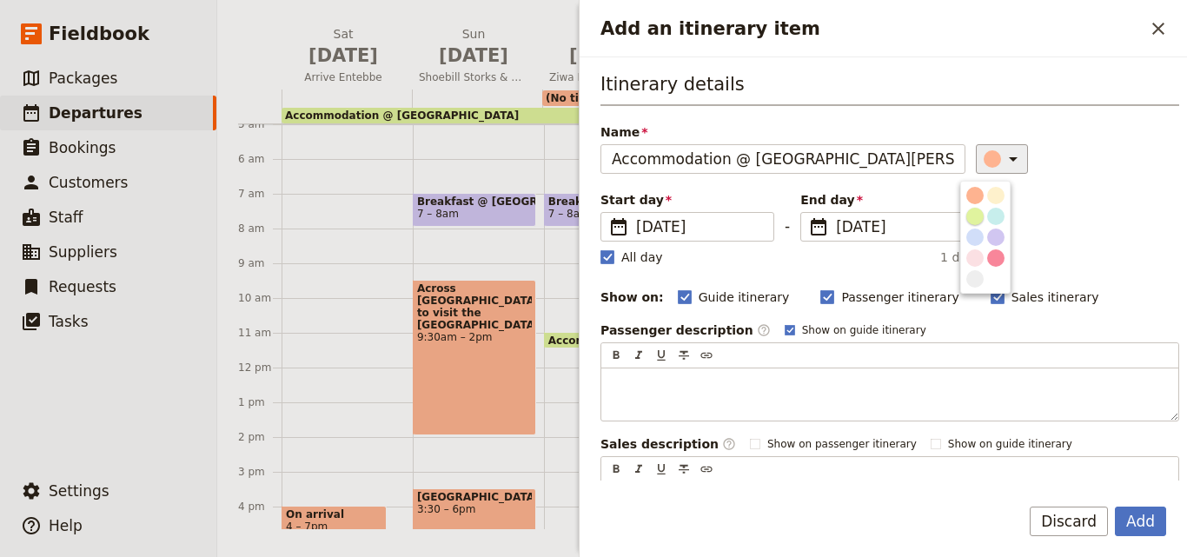
click at [981, 216] on div "button" at bounding box center [974, 216] width 17 height 17
click at [605, 249] on label "All day" at bounding box center [631, 256] width 63 height 17
click at [600, 248] on input "All day" at bounding box center [599, 248] width 1 height 1
checkbox input "false"
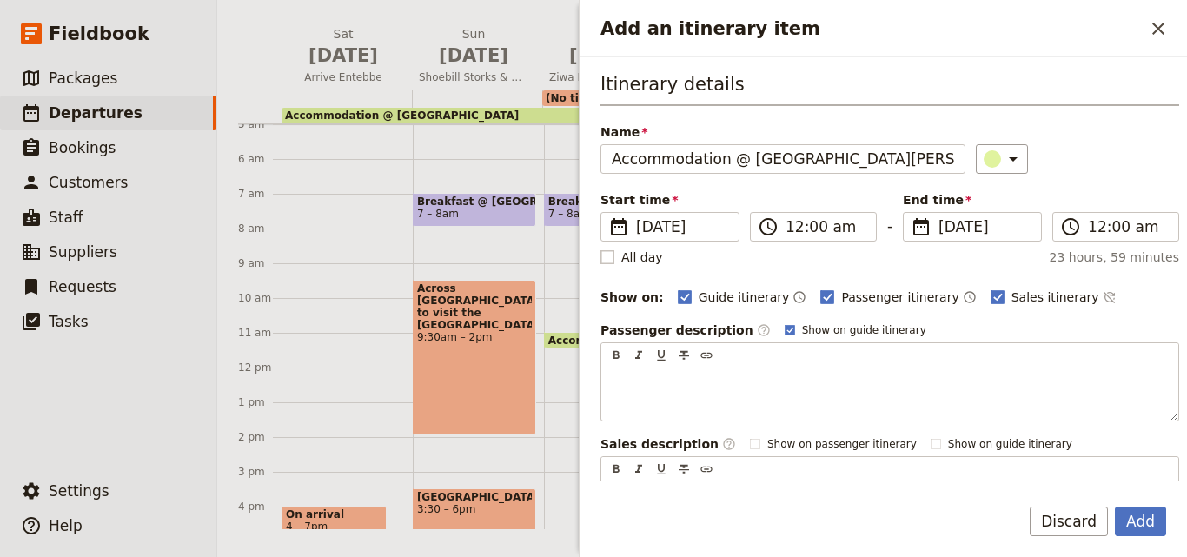
type input "11:59 pm"
click at [943, 236] on span "[DATE]" at bounding box center [984, 226] width 92 height 21
click at [910, 213] on input "[DATE]" at bounding box center [910, 212] width 1 height 1
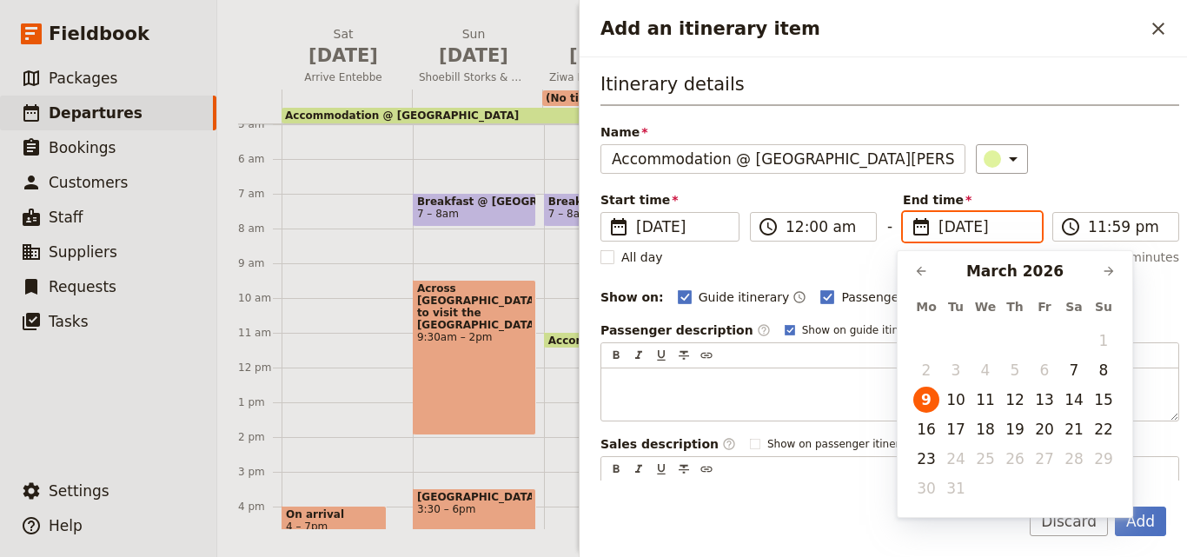
scroll to position [0, 0]
click at [963, 410] on button "10" at bounding box center [956, 400] width 26 height 26
type input "[DATE]"
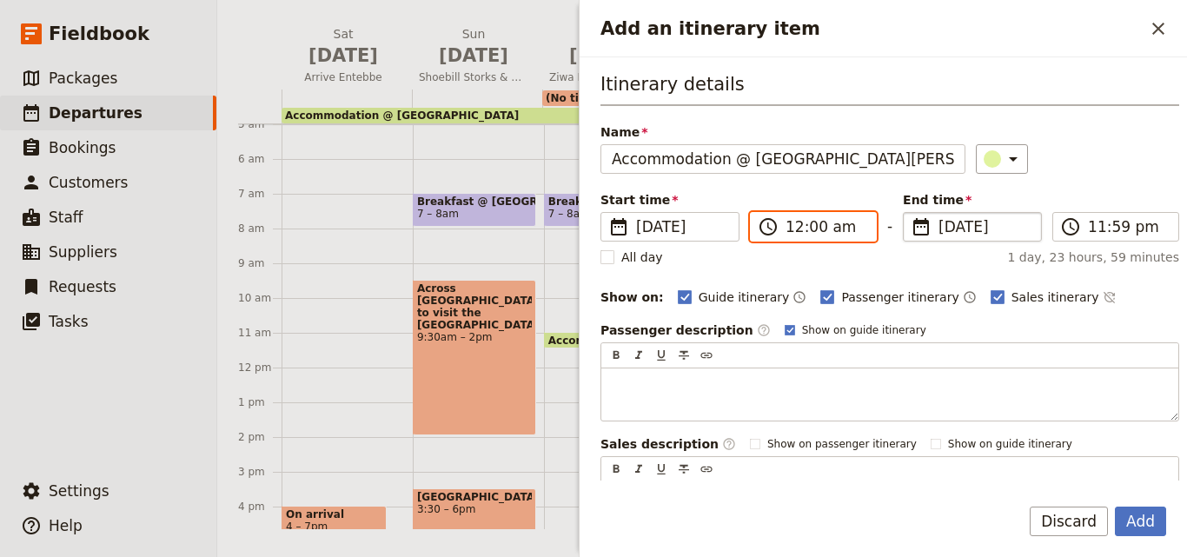
click at [789, 222] on input "12:00 am" at bounding box center [825, 226] width 80 height 21
click at [1138, 528] on button "Add" at bounding box center [1140, 521] width 51 height 30
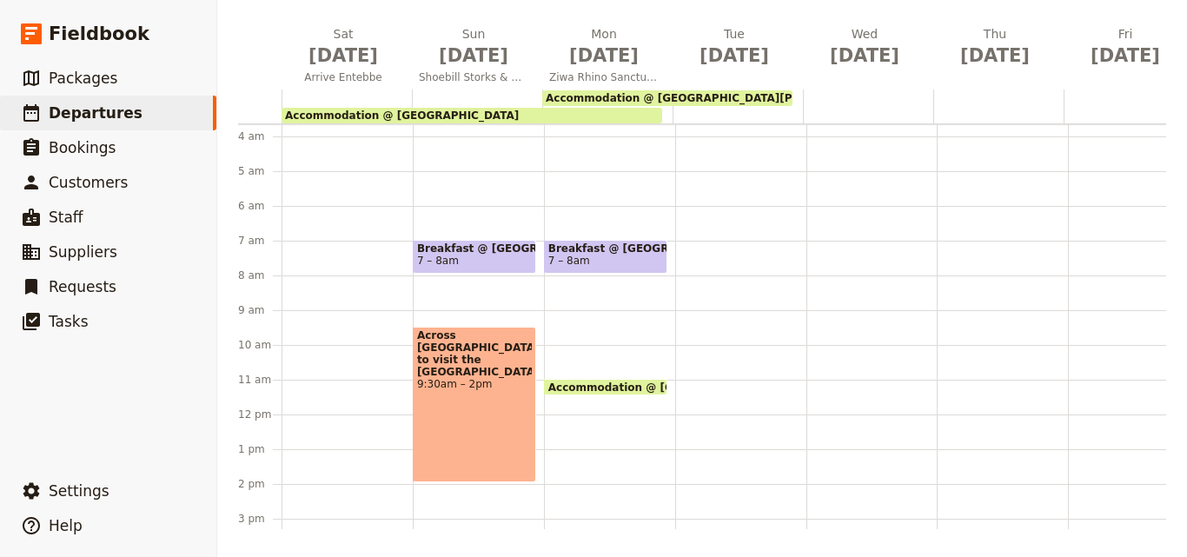
scroll to position [87, 0]
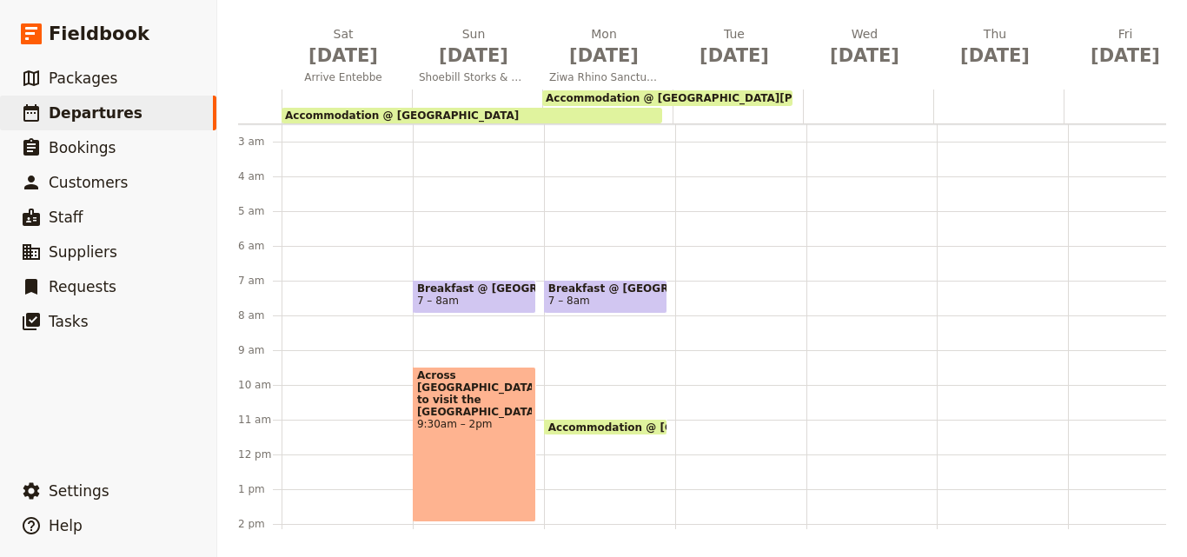
click at [596, 354] on div "Accommodation @ [GEOGRAPHIC_DATA][PERSON_NAME] - Tent 12am – 11:59pm Breakfast …" at bounding box center [609, 454] width 131 height 834
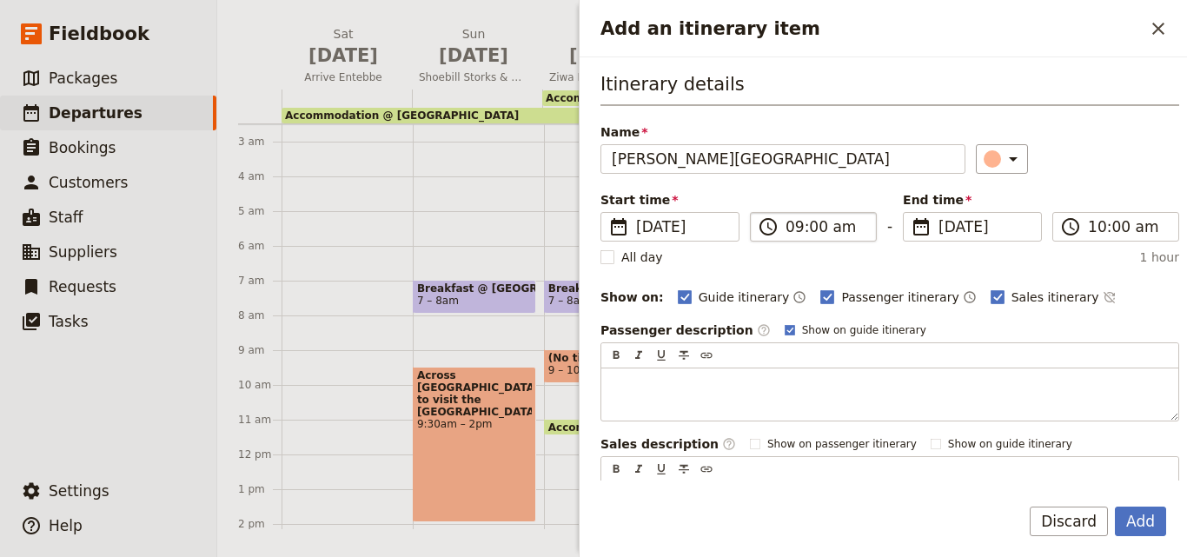
type input "[PERSON_NAME][GEOGRAPHIC_DATA]"
click at [802, 227] on input "09:00 am" at bounding box center [825, 226] width 80 height 21
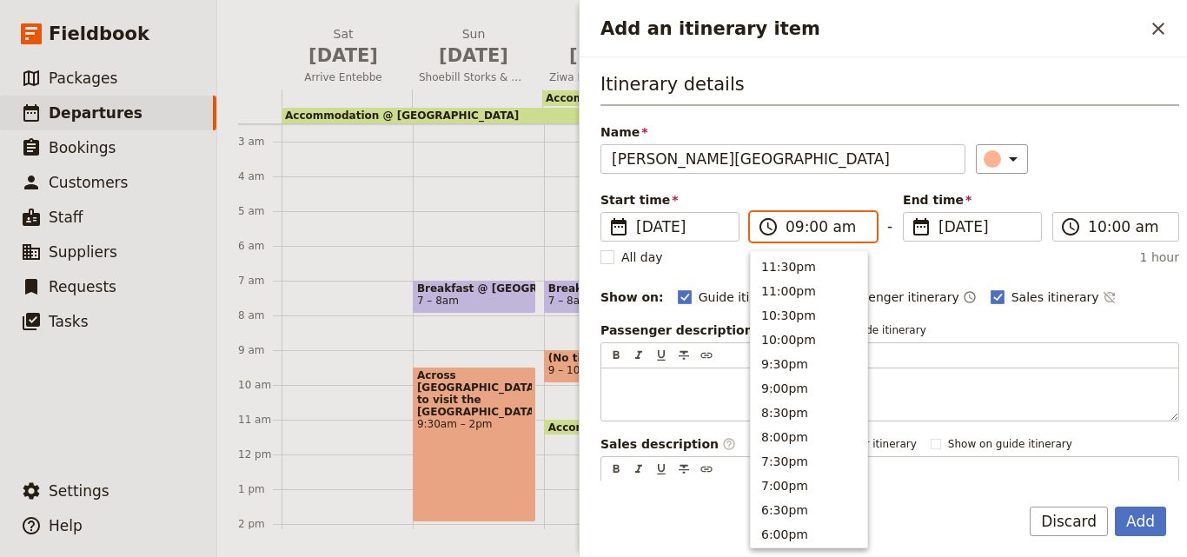
scroll to position [709, 0]
click at [793, 278] on button "8:30am" at bounding box center [809, 287] width 116 height 24
type input "08:30 am"
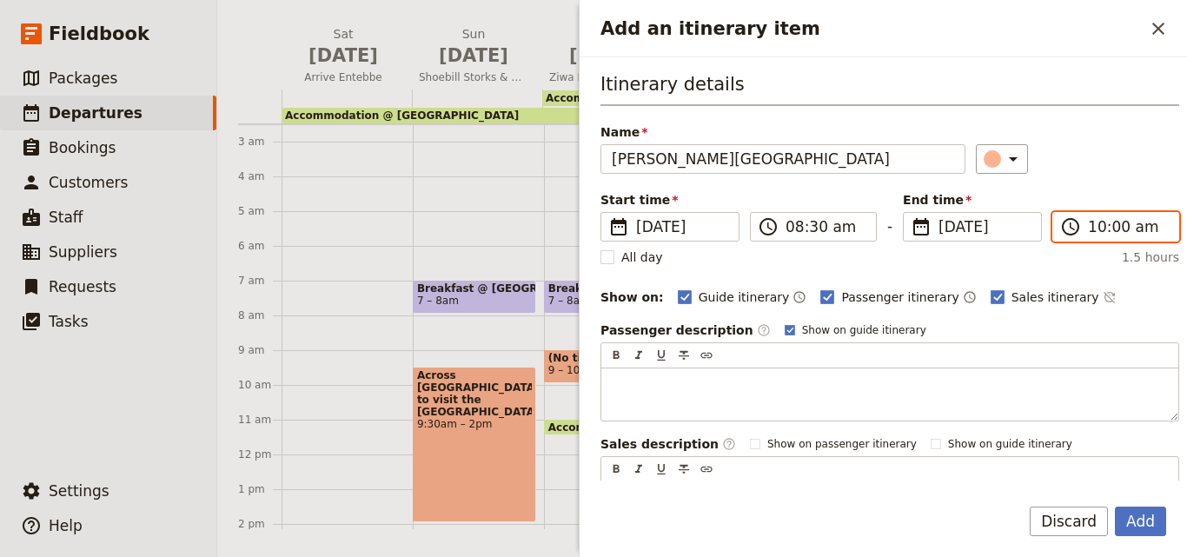
click at [1100, 226] on input "10:00 am" at bounding box center [1128, 226] width 80 height 21
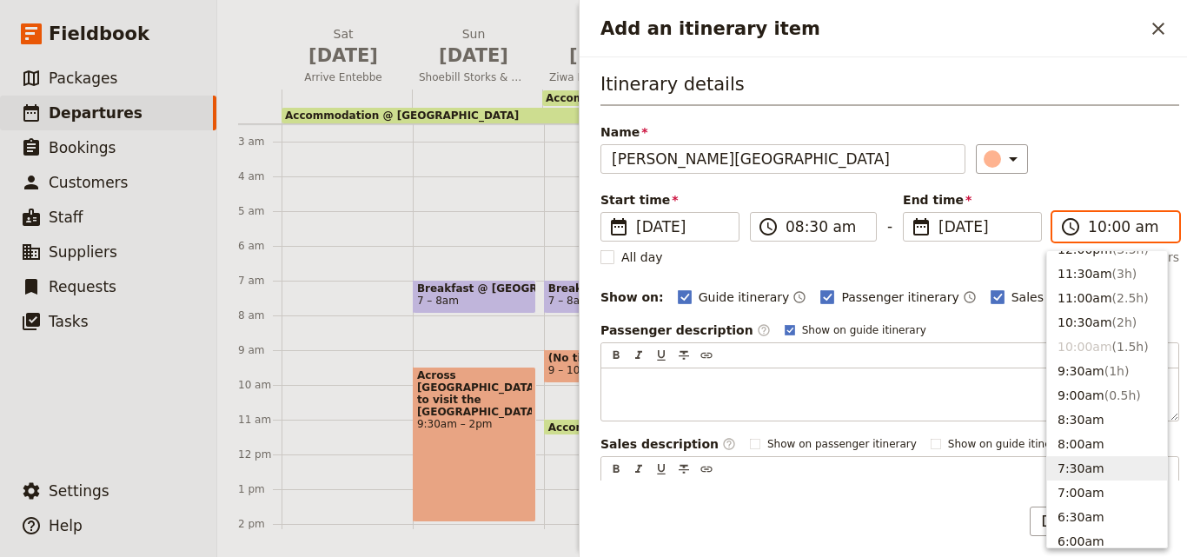
scroll to position [487, 0]
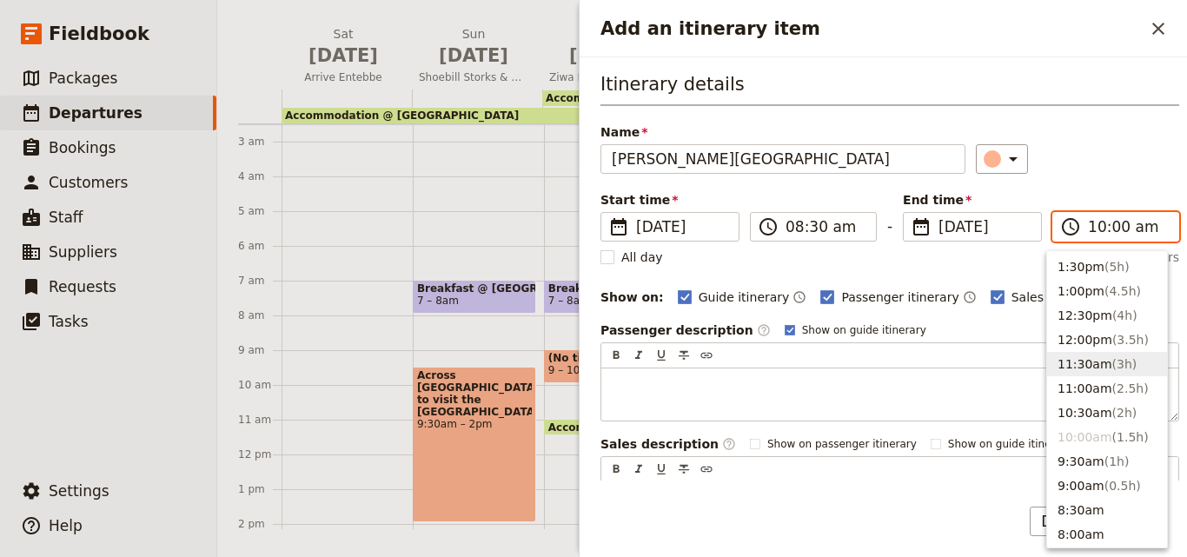
click at [1096, 362] on button "11:30am ( 3h )" at bounding box center [1107, 364] width 120 height 24
type input "11:30 am"
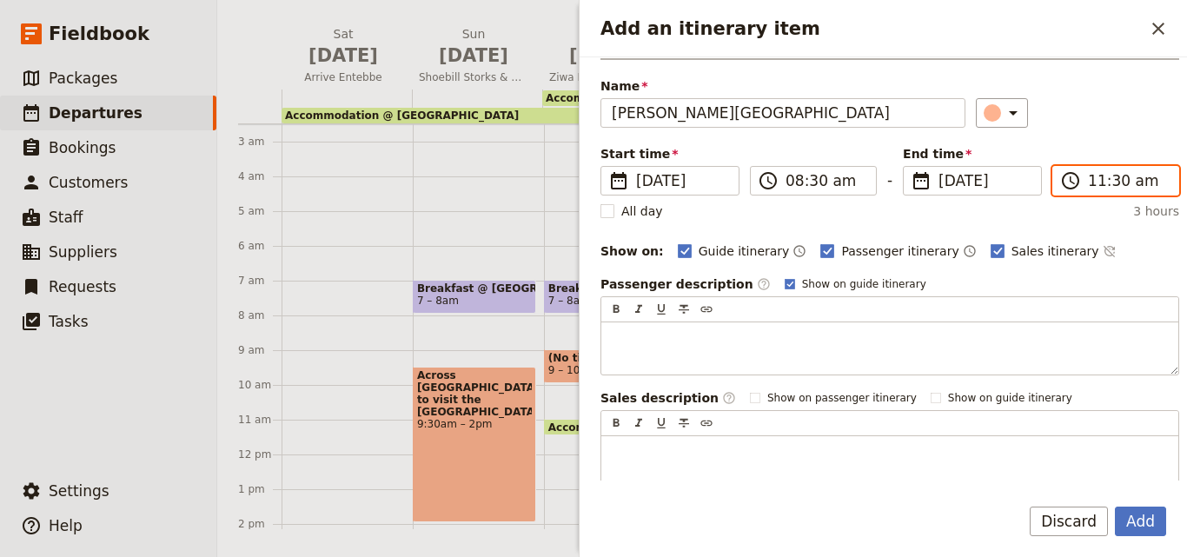
scroll to position [87, 0]
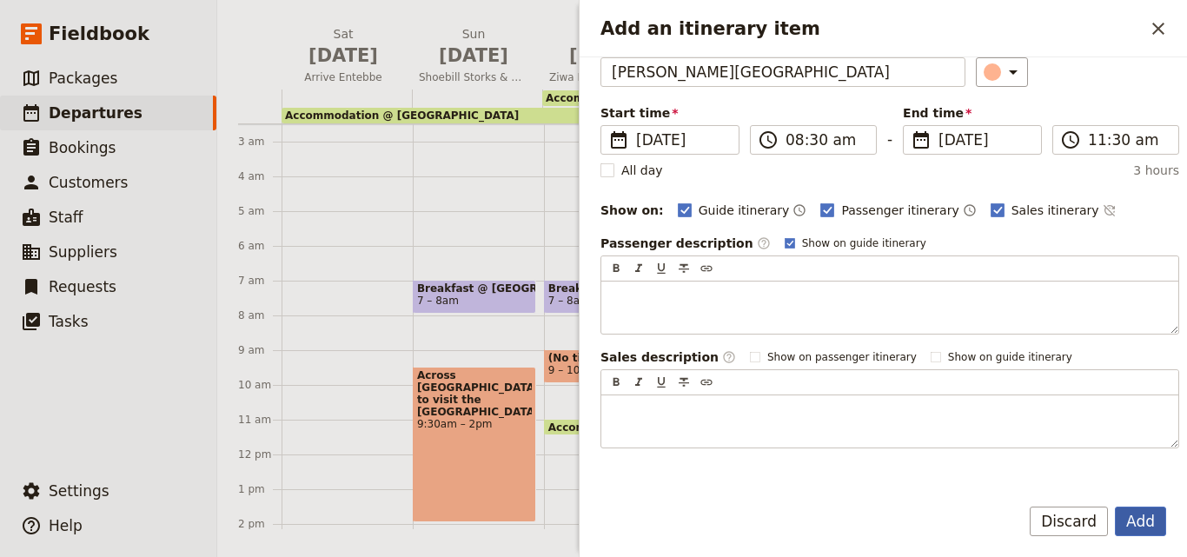
click at [1137, 514] on button "Add" at bounding box center [1140, 521] width 51 height 30
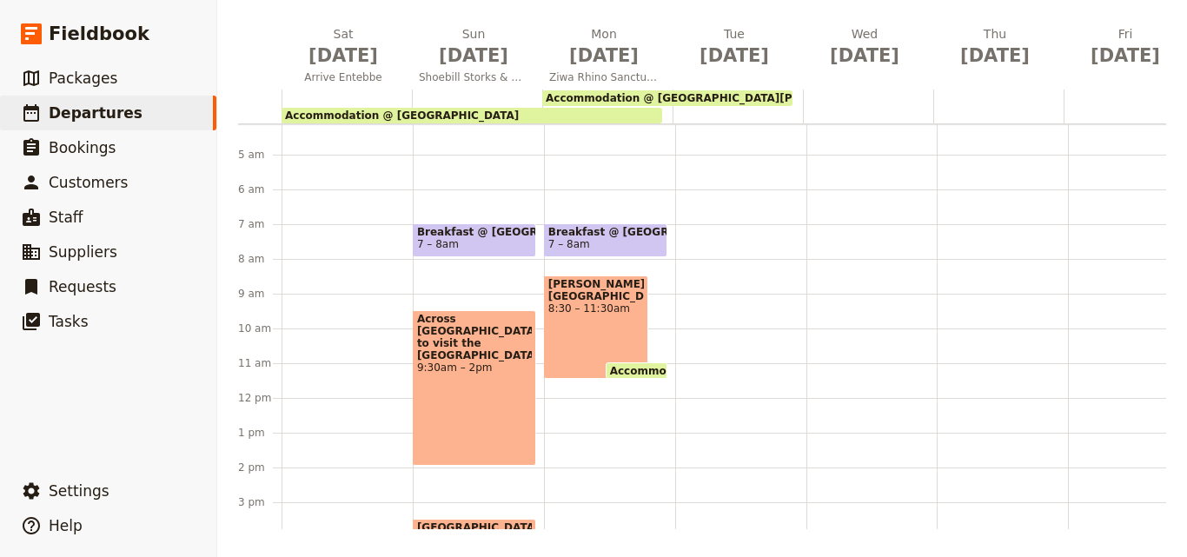
scroll to position [174, 0]
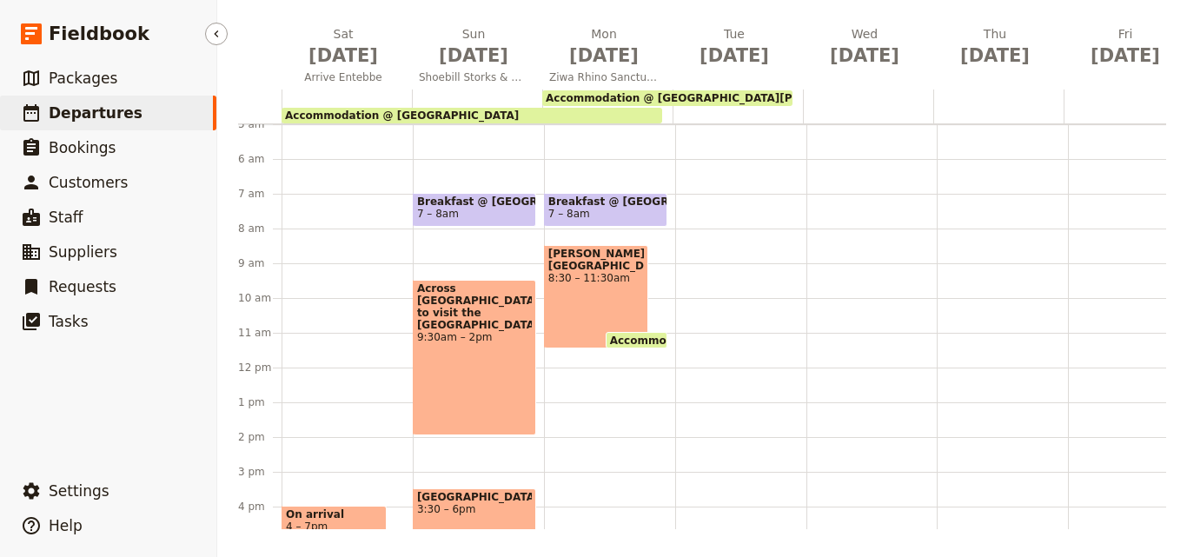
click at [118, 108] on span "Departures" at bounding box center [96, 112] width 94 height 17
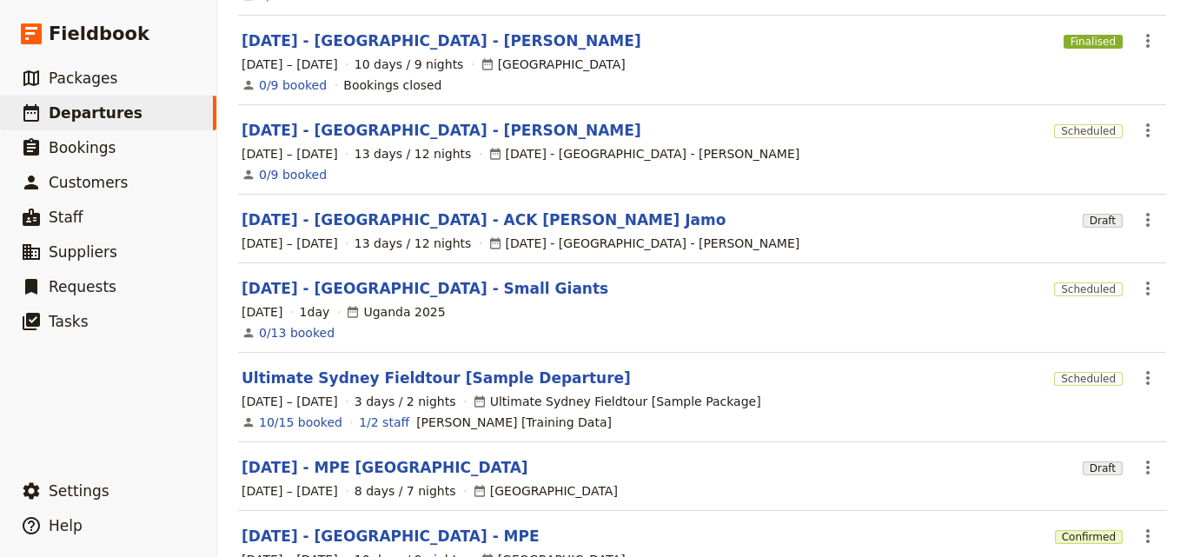
scroll to position [367, 0]
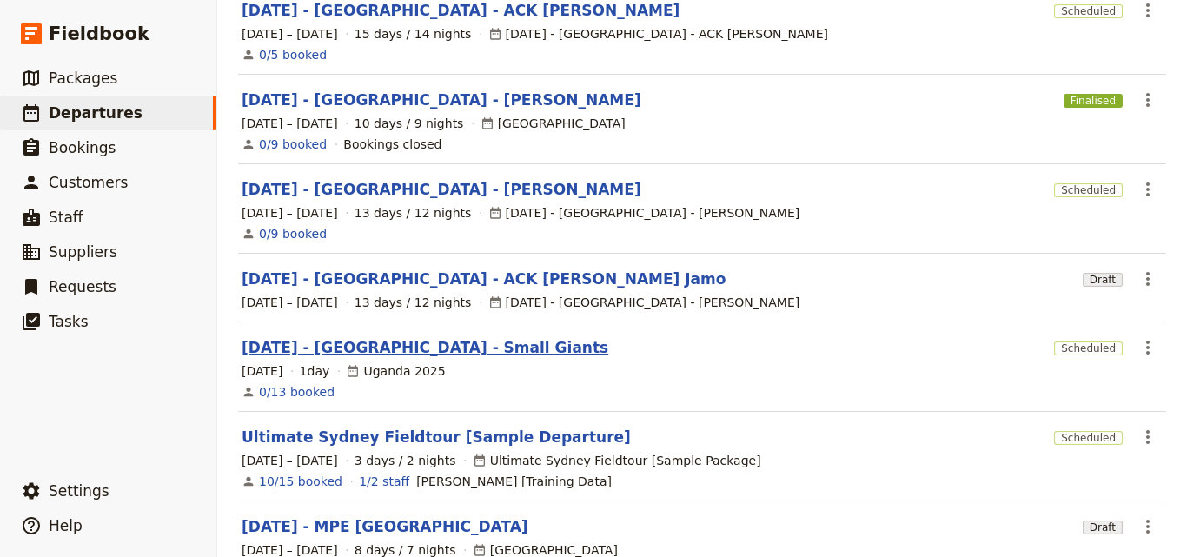
click at [424, 337] on link "[DATE] - [GEOGRAPHIC_DATA] - Small Giants" at bounding box center [425, 347] width 367 height 21
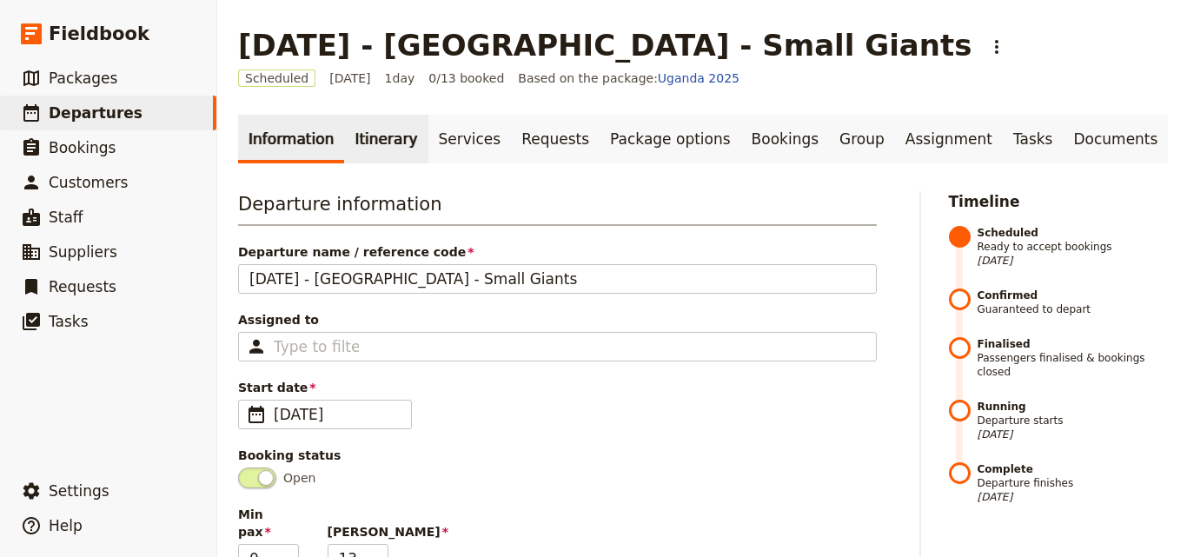
click at [367, 138] on link "Itinerary" at bounding box center [385, 139] width 83 height 49
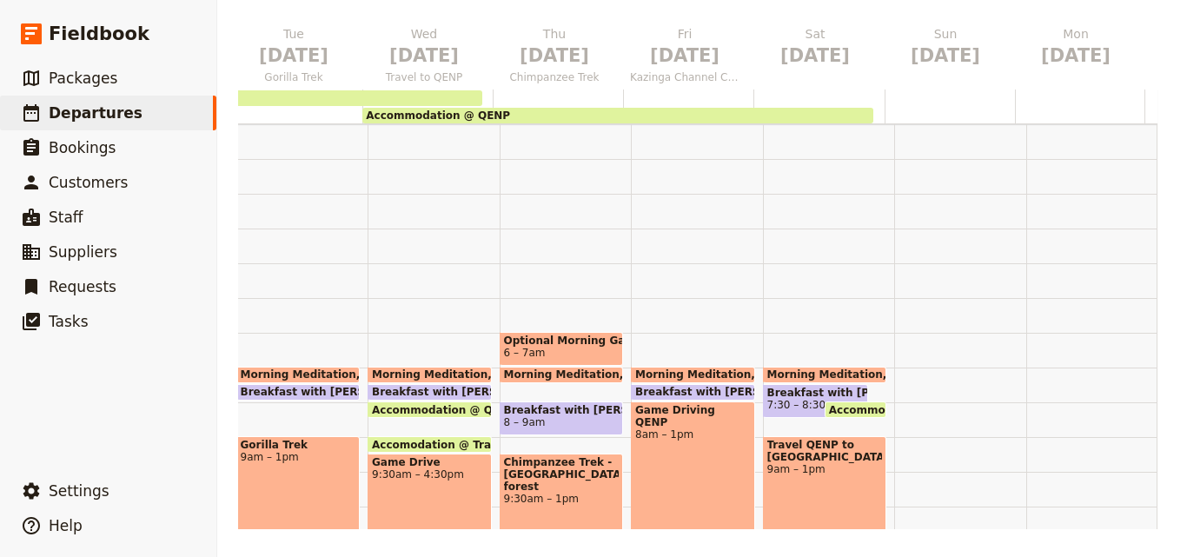
scroll to position [0, 453]
